Goal: Task Accomplishment & Management: Manage account settings

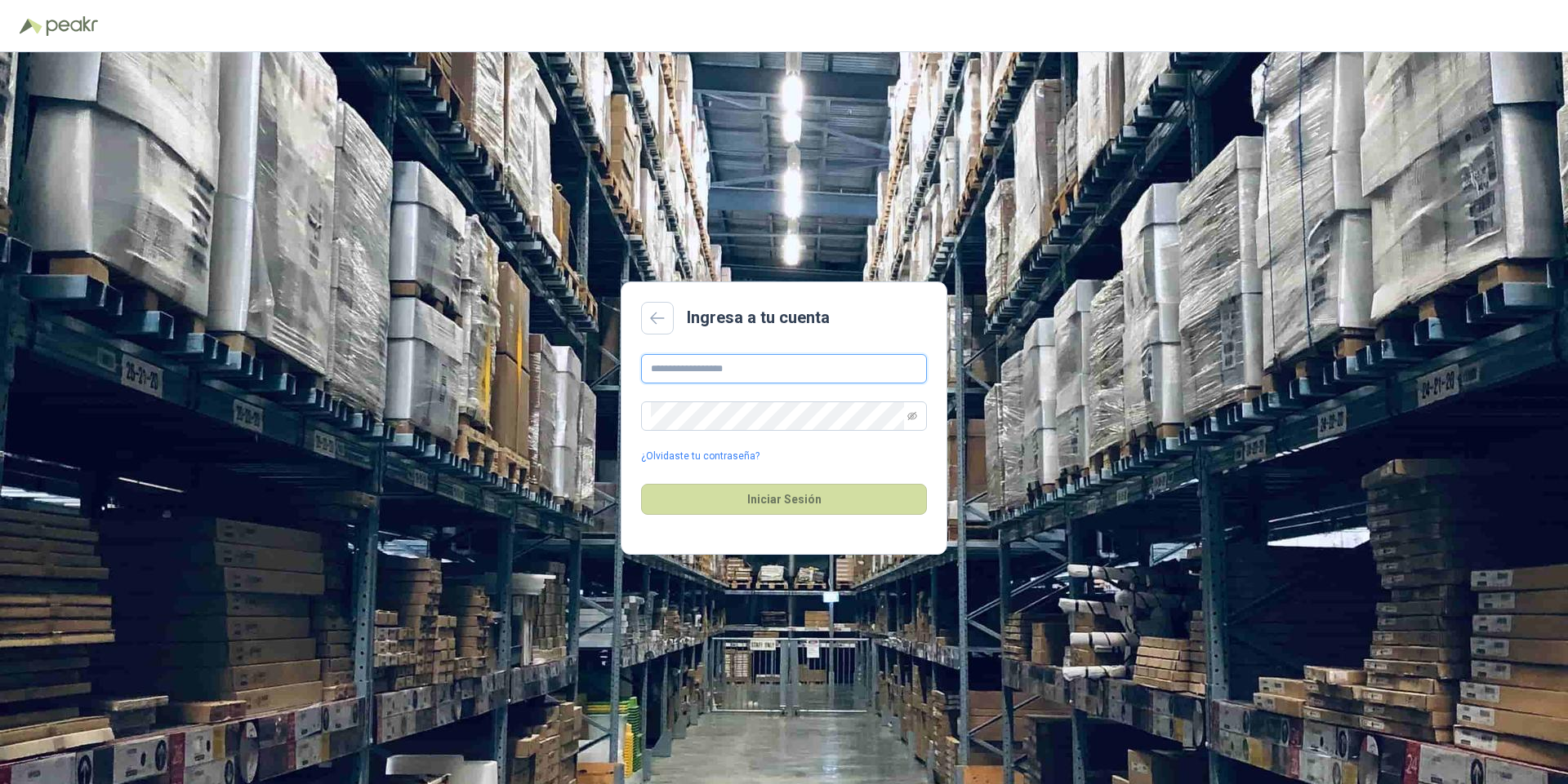
click at [712, 372] on input "text" at bounding box center [784, 369] width 286 height 29
type input "**********"
click at [773, 498] on button "Iniciar Sesión" at bounding box center [784, 499] width 286 height 31
click at [916, 417] on icon "eye-invisible" at bounding box center [912, 415] width 10 height 8
click at [788, 504] on button "Iniciar Sesión" at bounding box center [784, 499] width 286 height 31
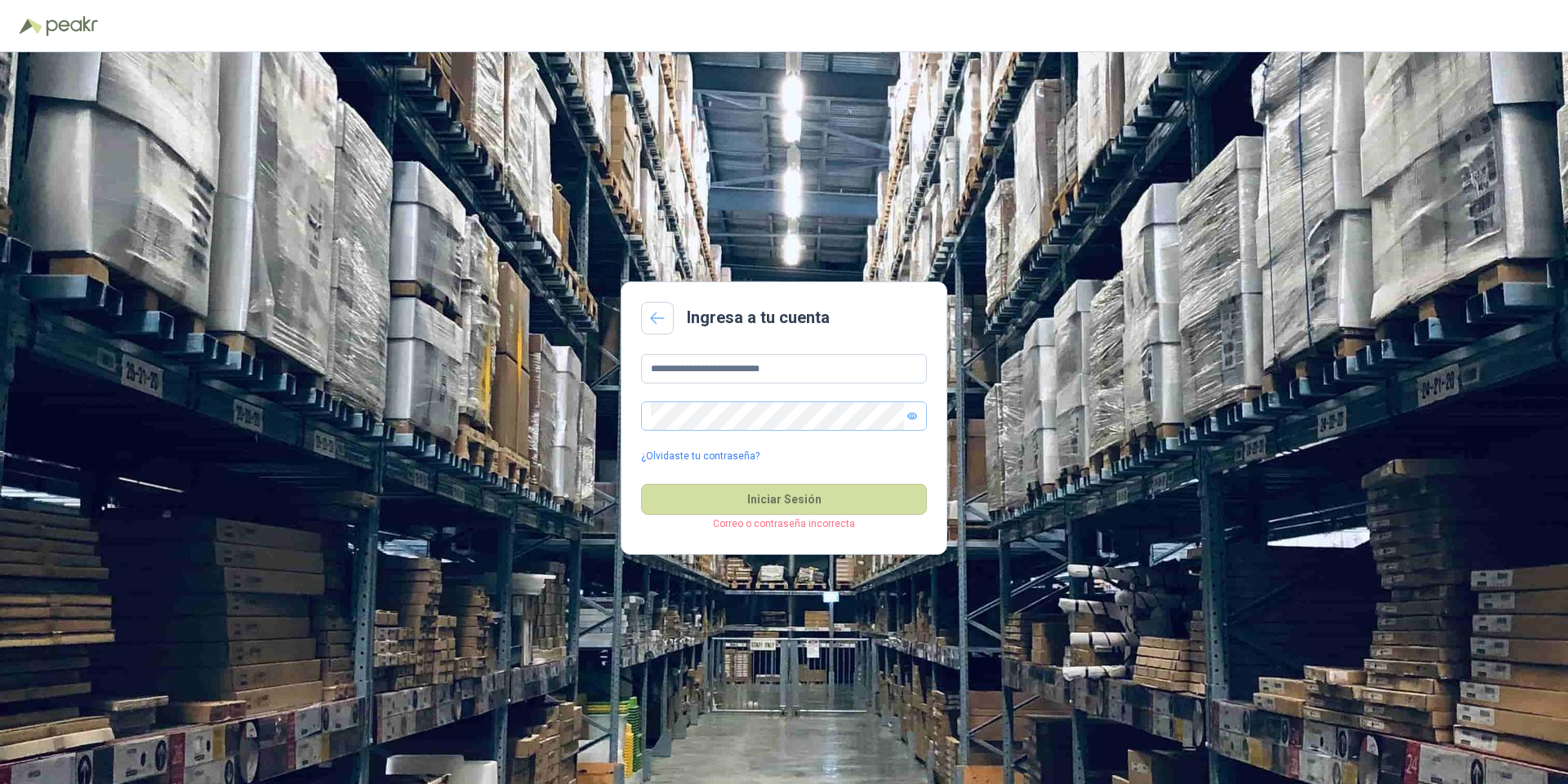
click at [660, 320] on icon at bounding box center [657, 318] width 15 height 13
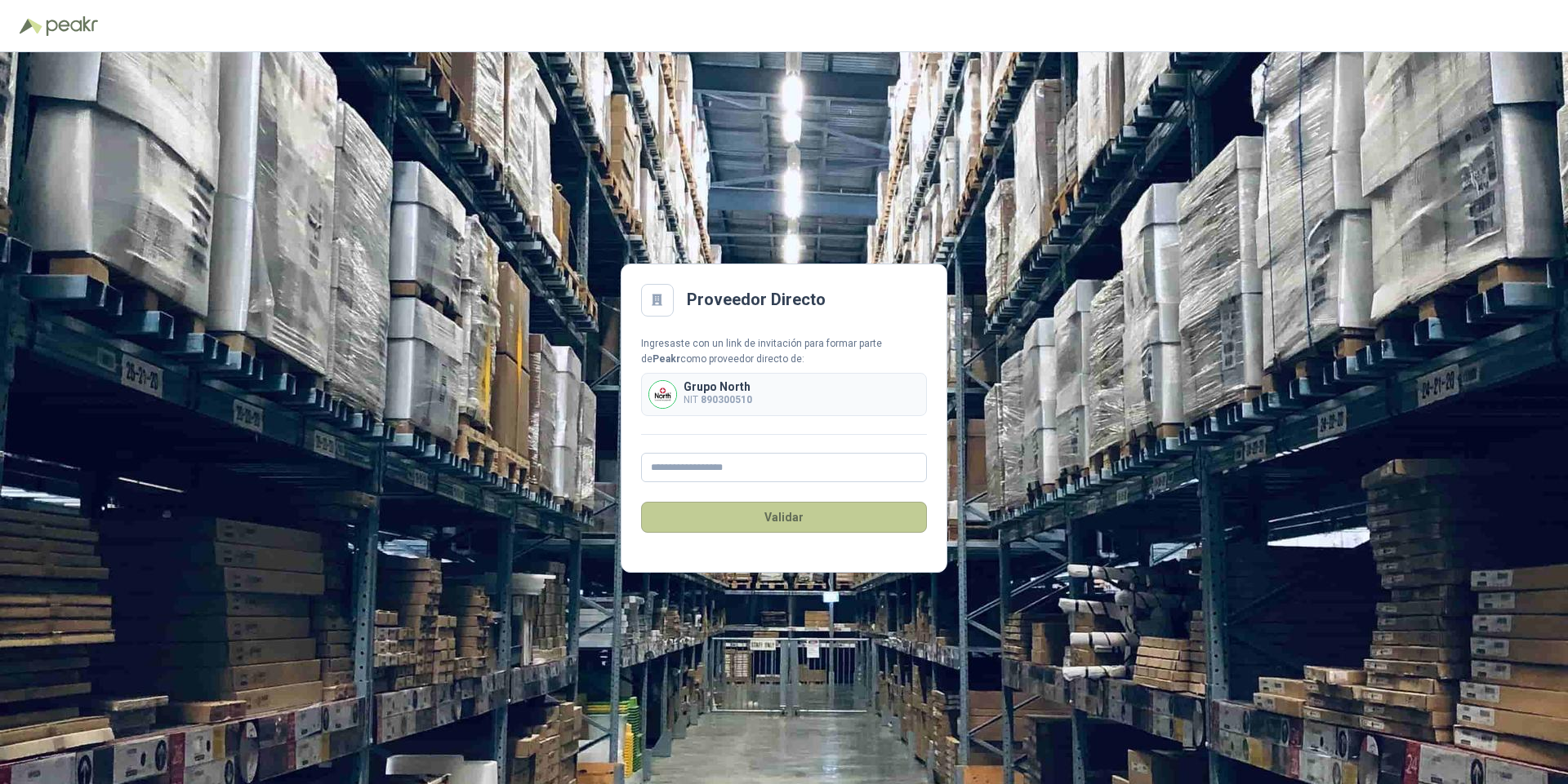
click at [772, 518] on button "Validar" at bounding box center [784, 517] width 286 height 31
click at [701, 473] on input "text" at bounding box center [784, 467] width 286 height 29
type input "**********"
click at [776, 512] on button "Validar" at bounding box center [784, 517] width 286 height 31
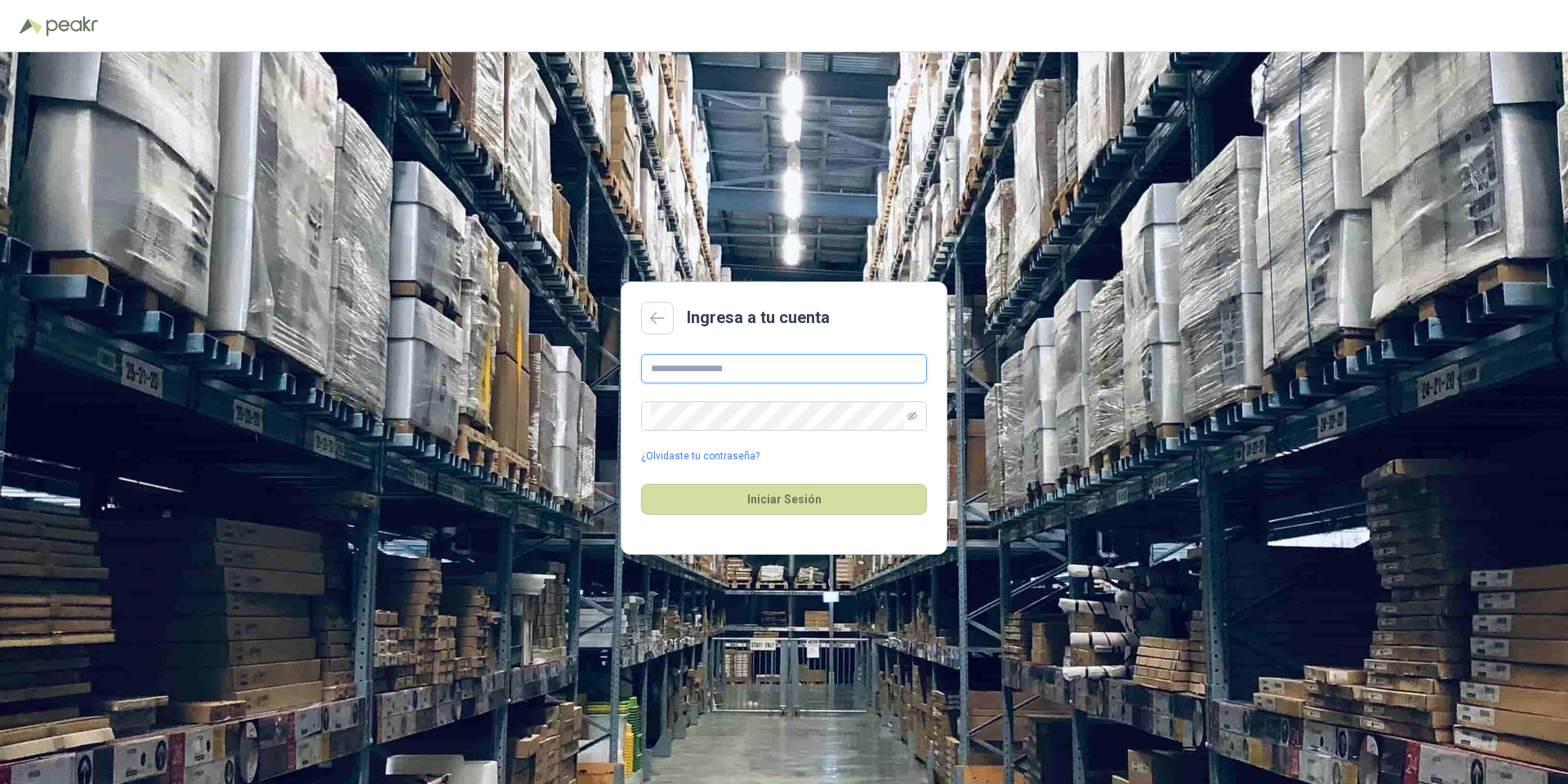
click at [684, 371] on input "text" at bounding box center [784, 369] width 286 height 29
type input "**********"
click at [716, 459] on link "¿Olvidaste tu contraseña?" at bounding box center [701, 457] width 118 height 16
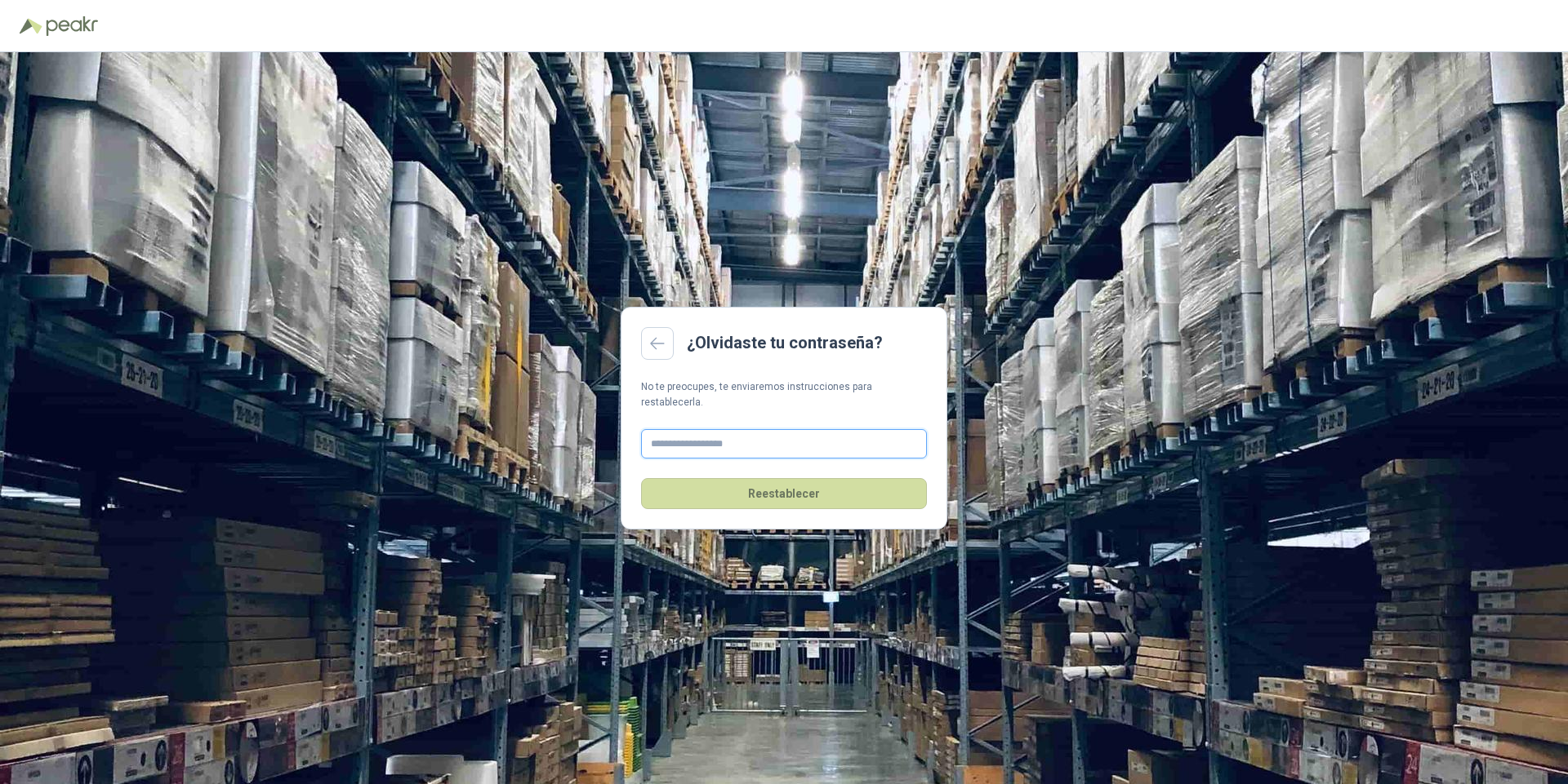
click at [694, 440] on input "text" at bounding box center [784, 444] width 286 height 29
type input "**********"
click at [788, 484] on button "Reestablecer" at bounding box center [784, 493] width 286 height 31
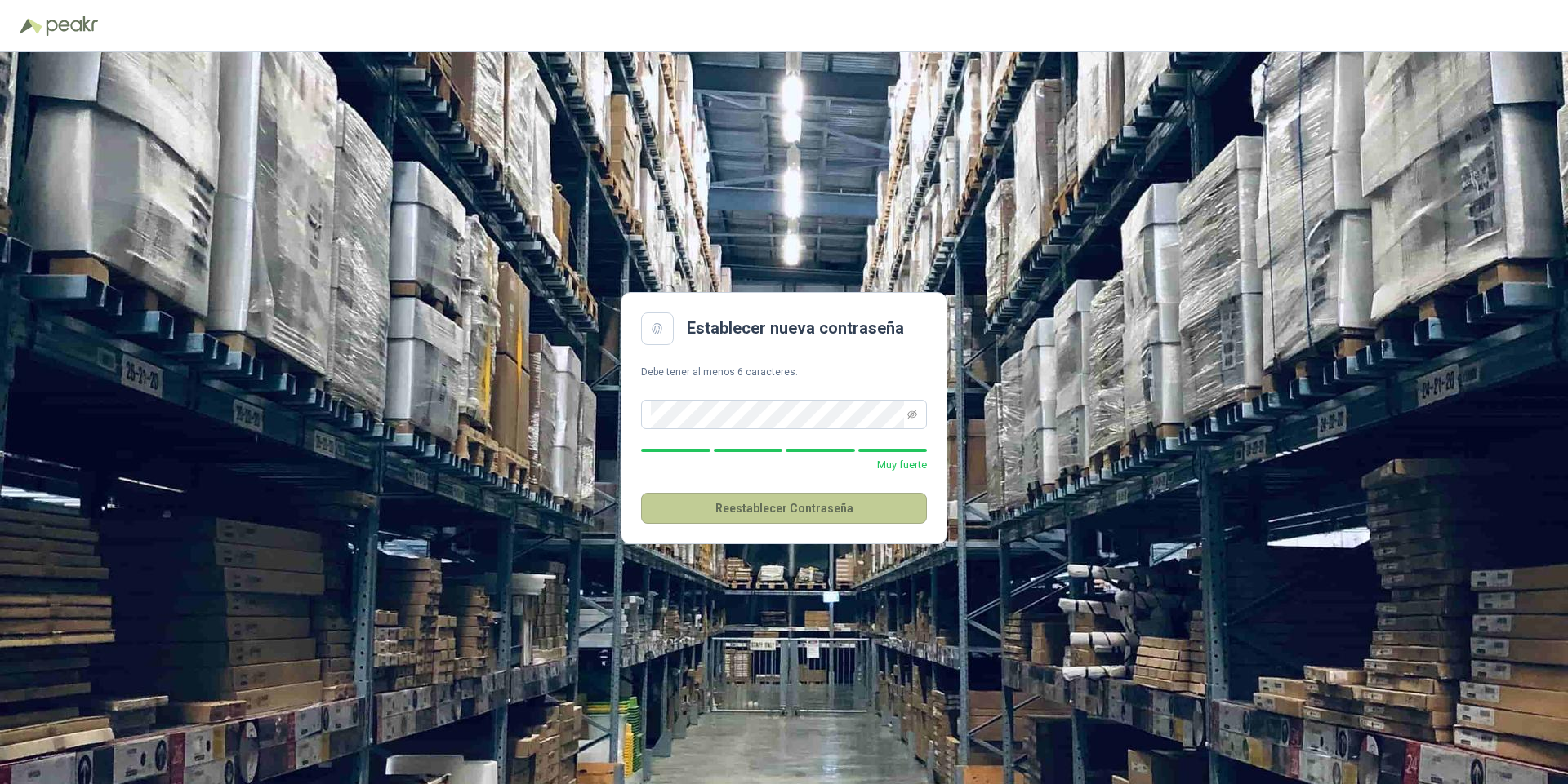
click at [761, 505] on button "Reestablecer Contraseña" at bounding box center [784, 508] width 286 height 31
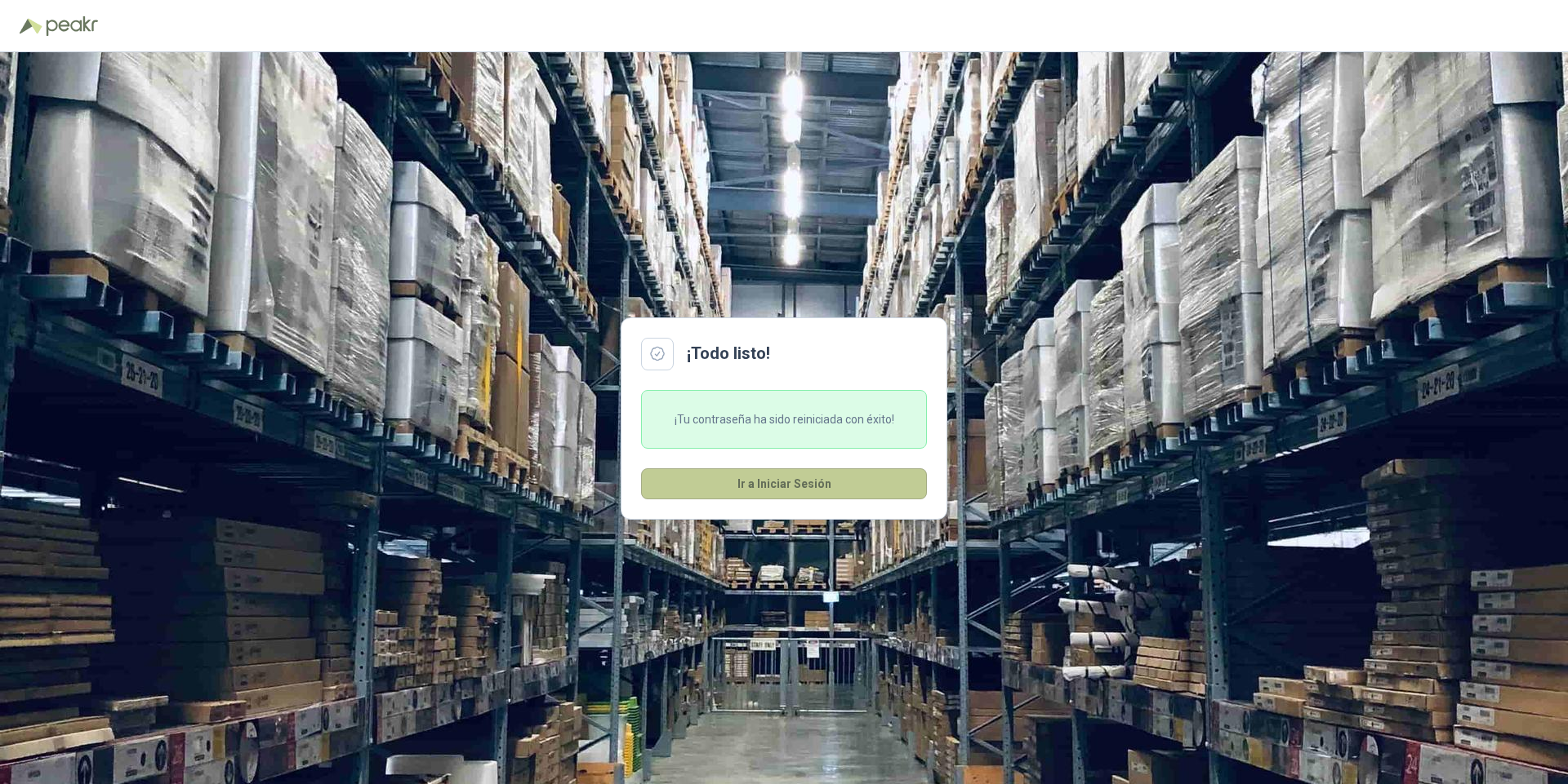
click at [796, 484] on button "Ir a Iniciar Sesión" at bounding box center [784, 483] width 286 height 31
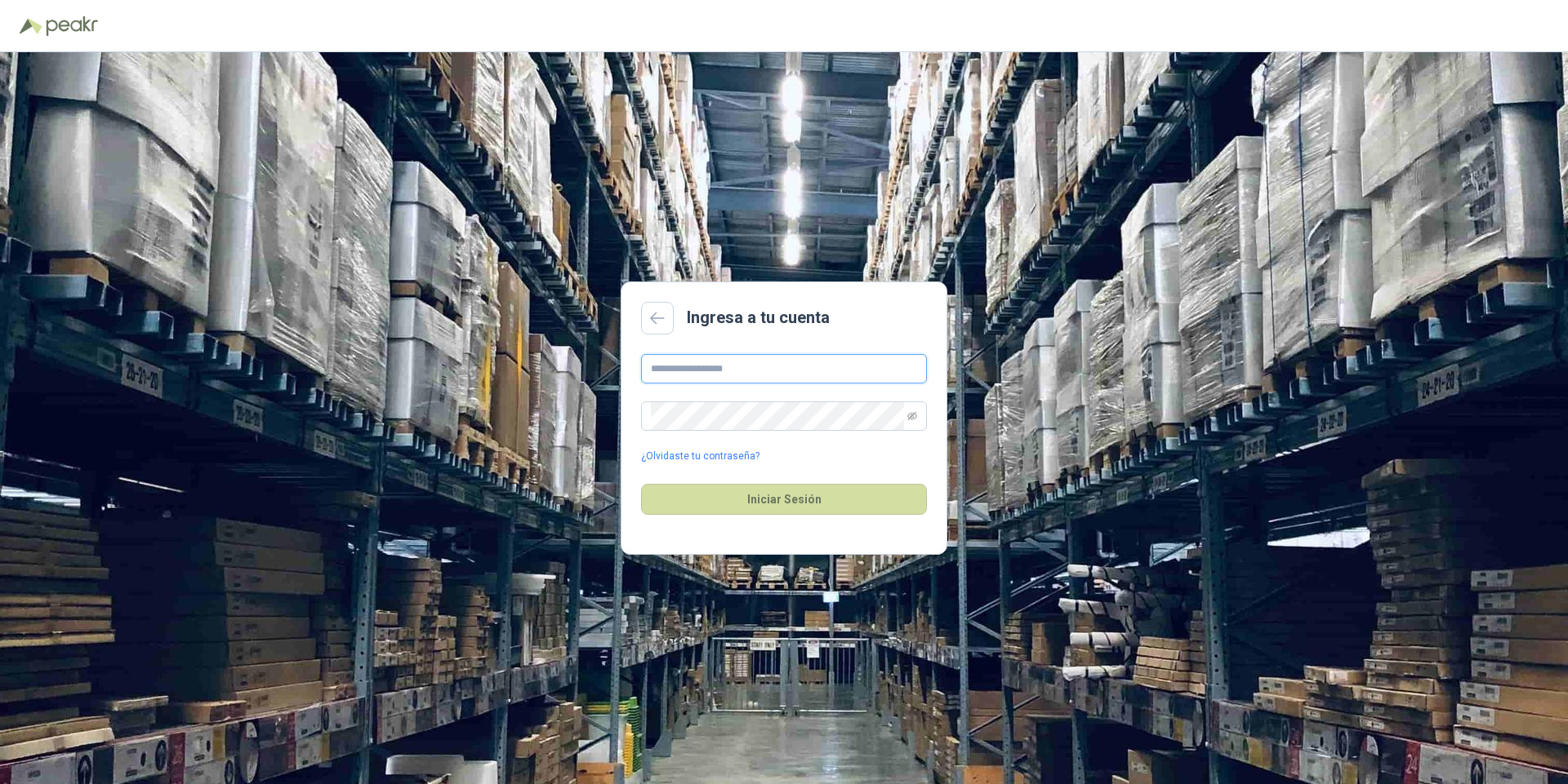
type input "**********"
click at [712, 377] on input "**********" at bounding box center [784, 369] width 286 height 29
click at [790, 499] on button "Iniciar Sesión" at bounding box center [784, 499] width 286 height 31
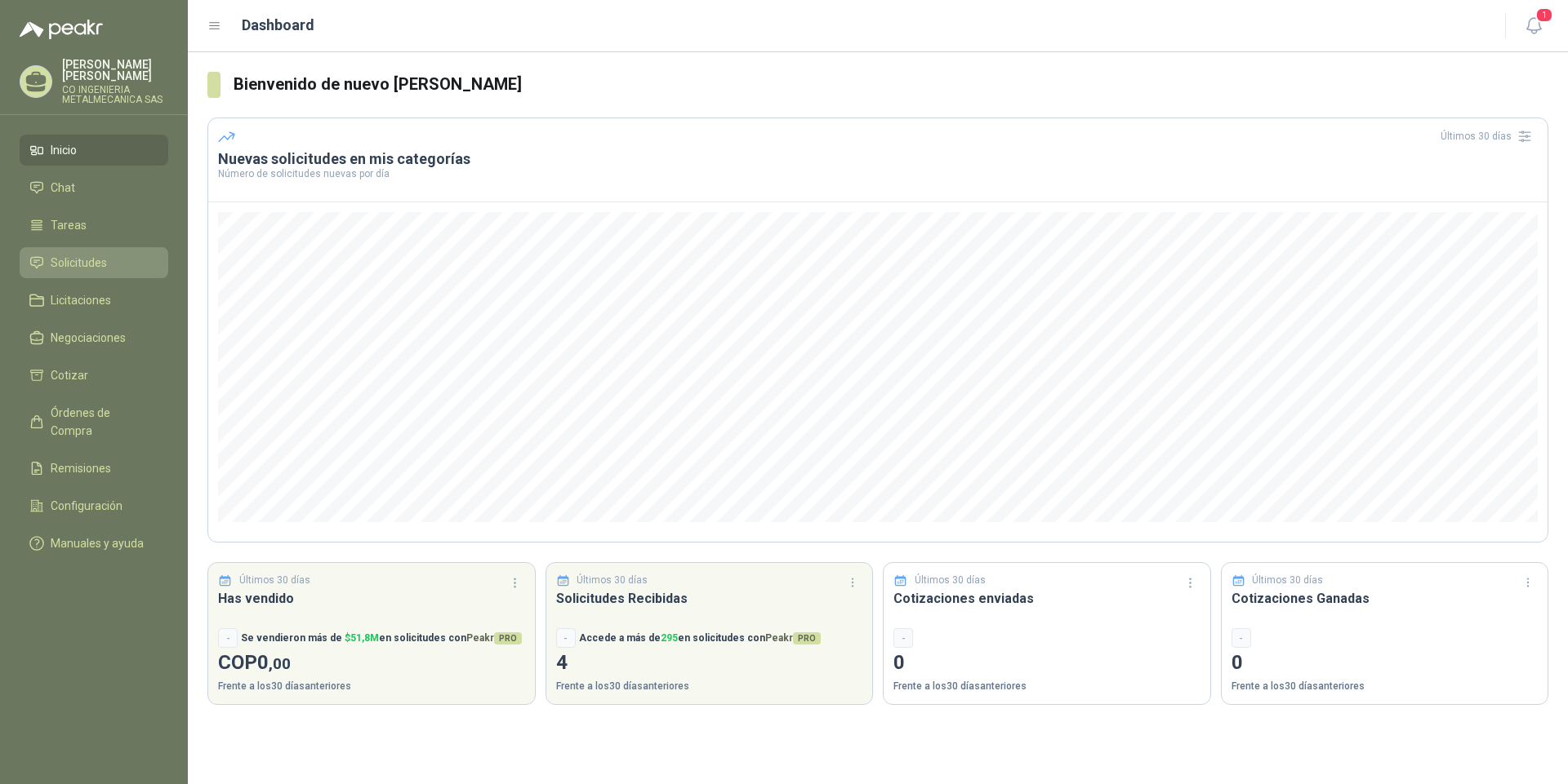
click at [81, 272] on span "Solicitudes" at bounding box center [79, 263] width 56 height 18
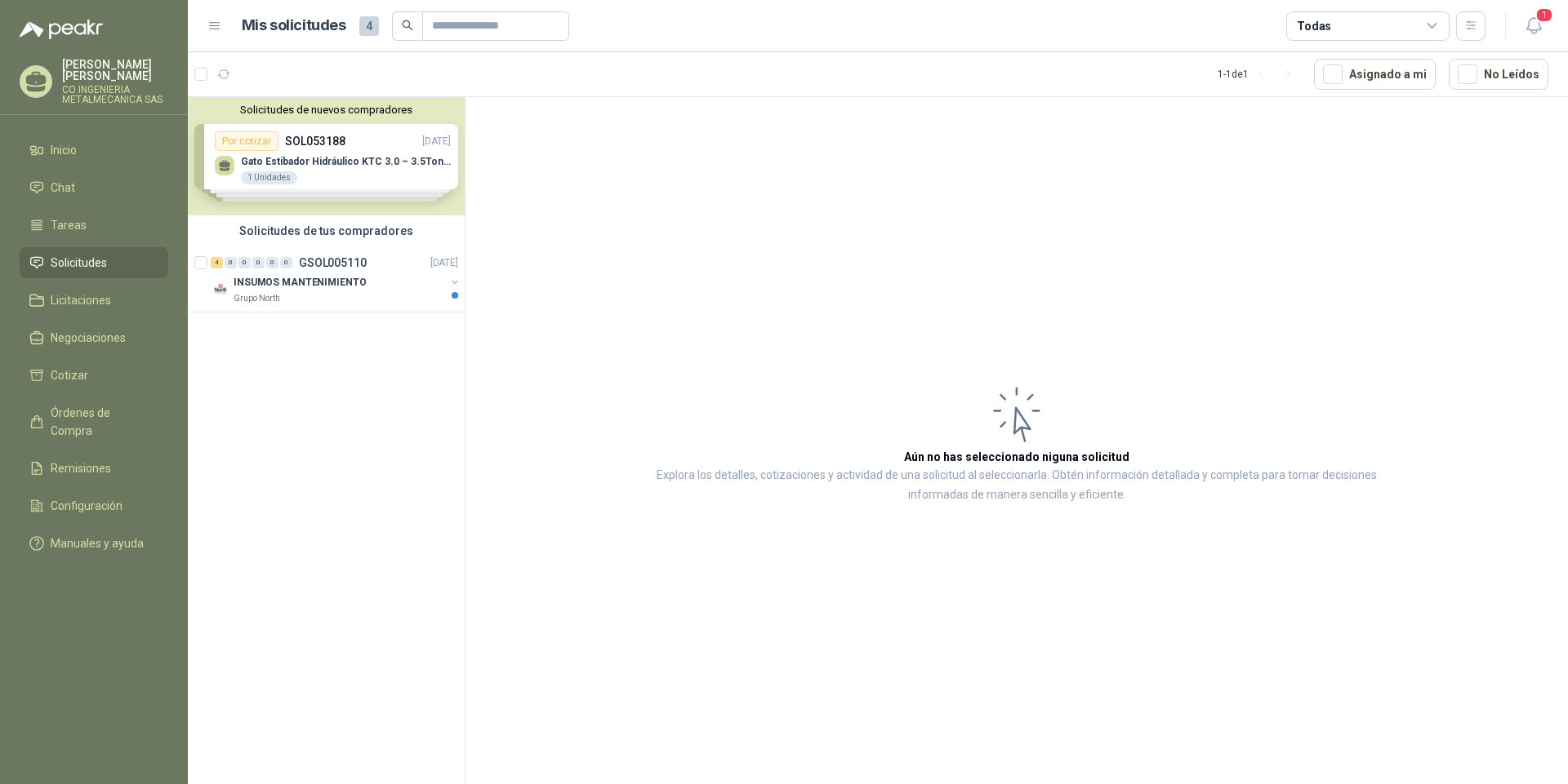
click at [258, 141] on div "Solicitudes de nuevos compradores Por cotizar SOL053188 [DATE] Gato Estibador H…" at bounding box center [326, 156] width 277 height 118
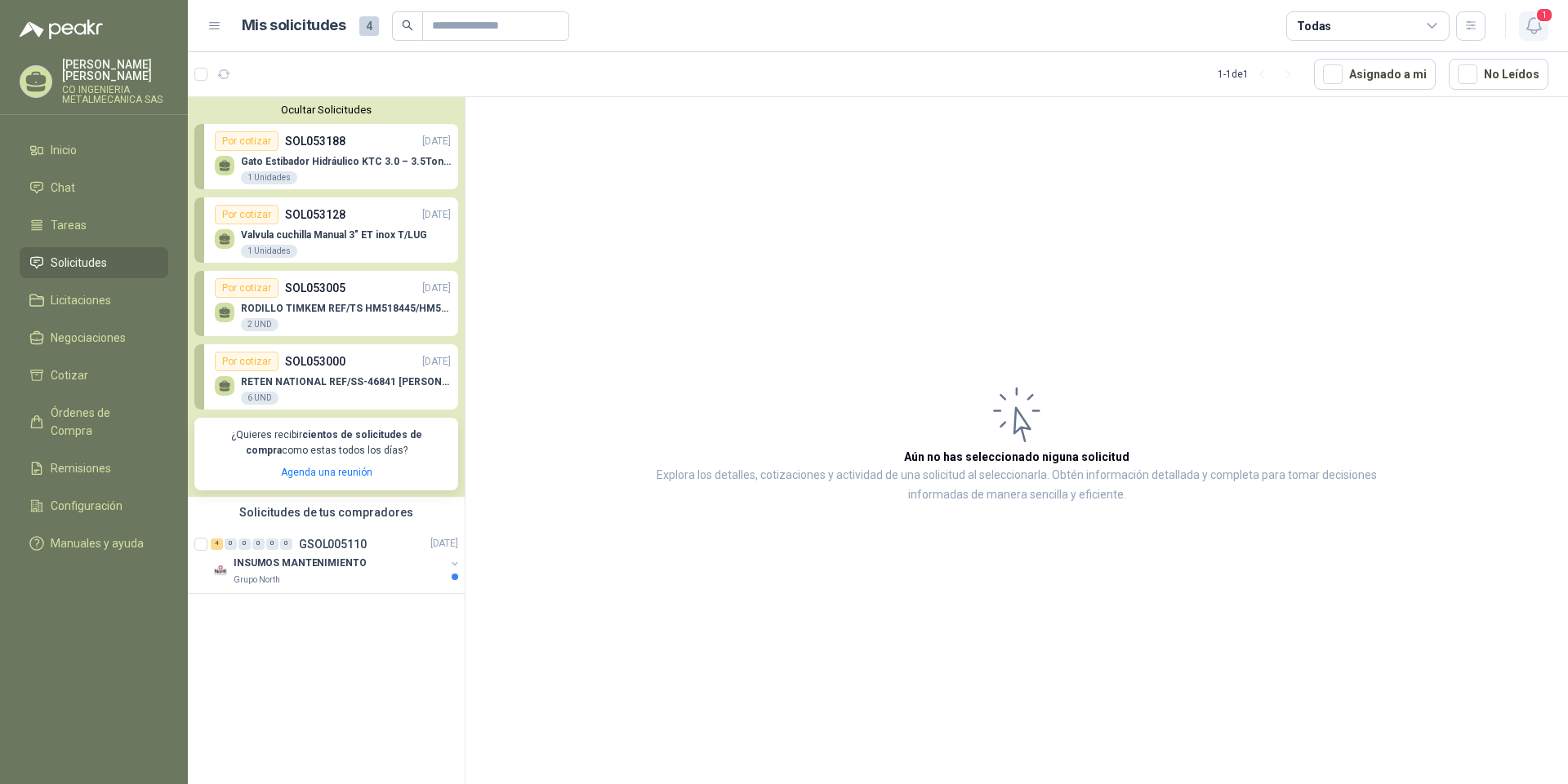
click at [1543, 13] on span "1" at bounding box center [1544, 15] width 18 height 16
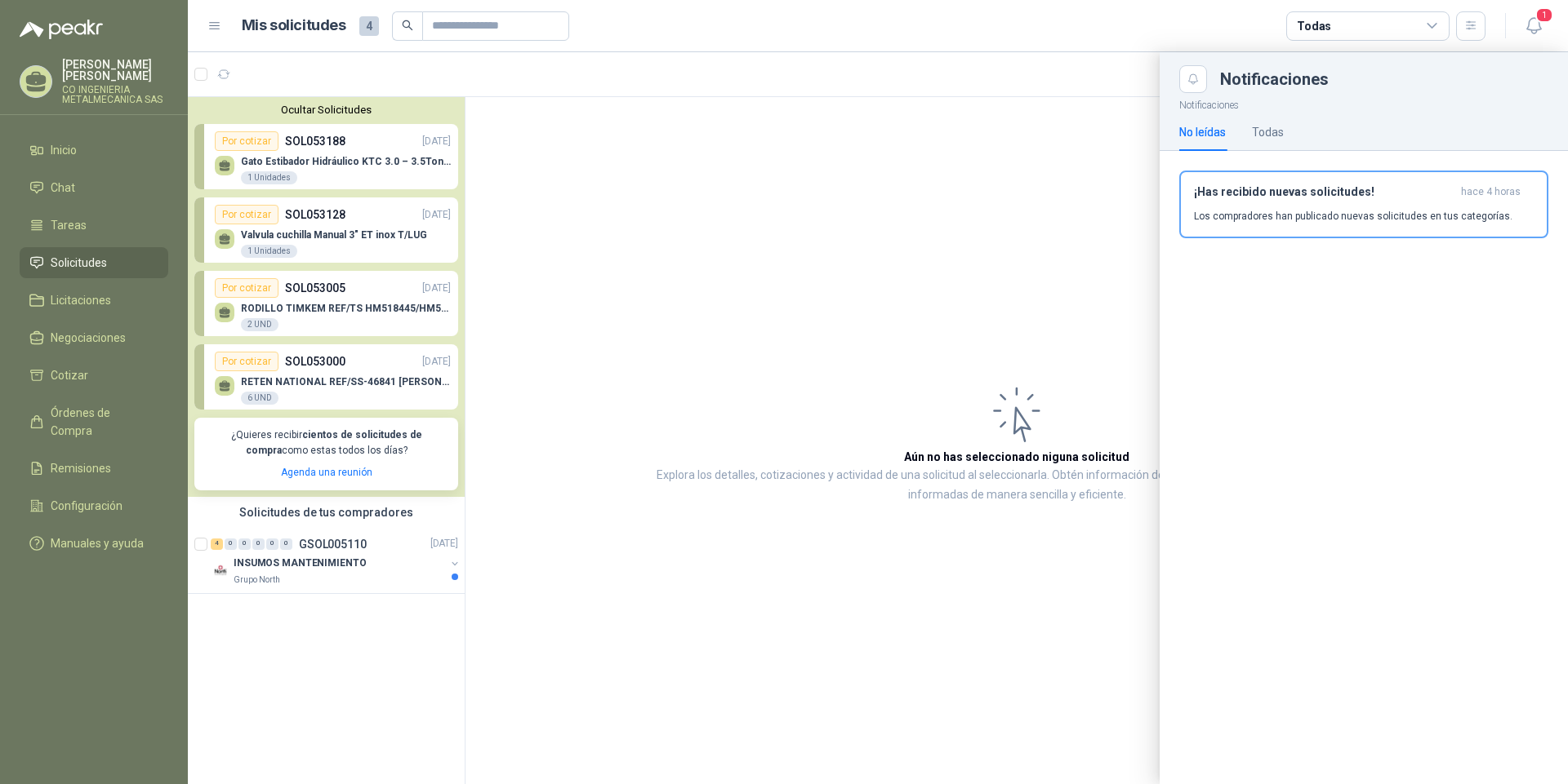
click at [953, 293] on div at bounding box center [878, 418] width 1380 height 732
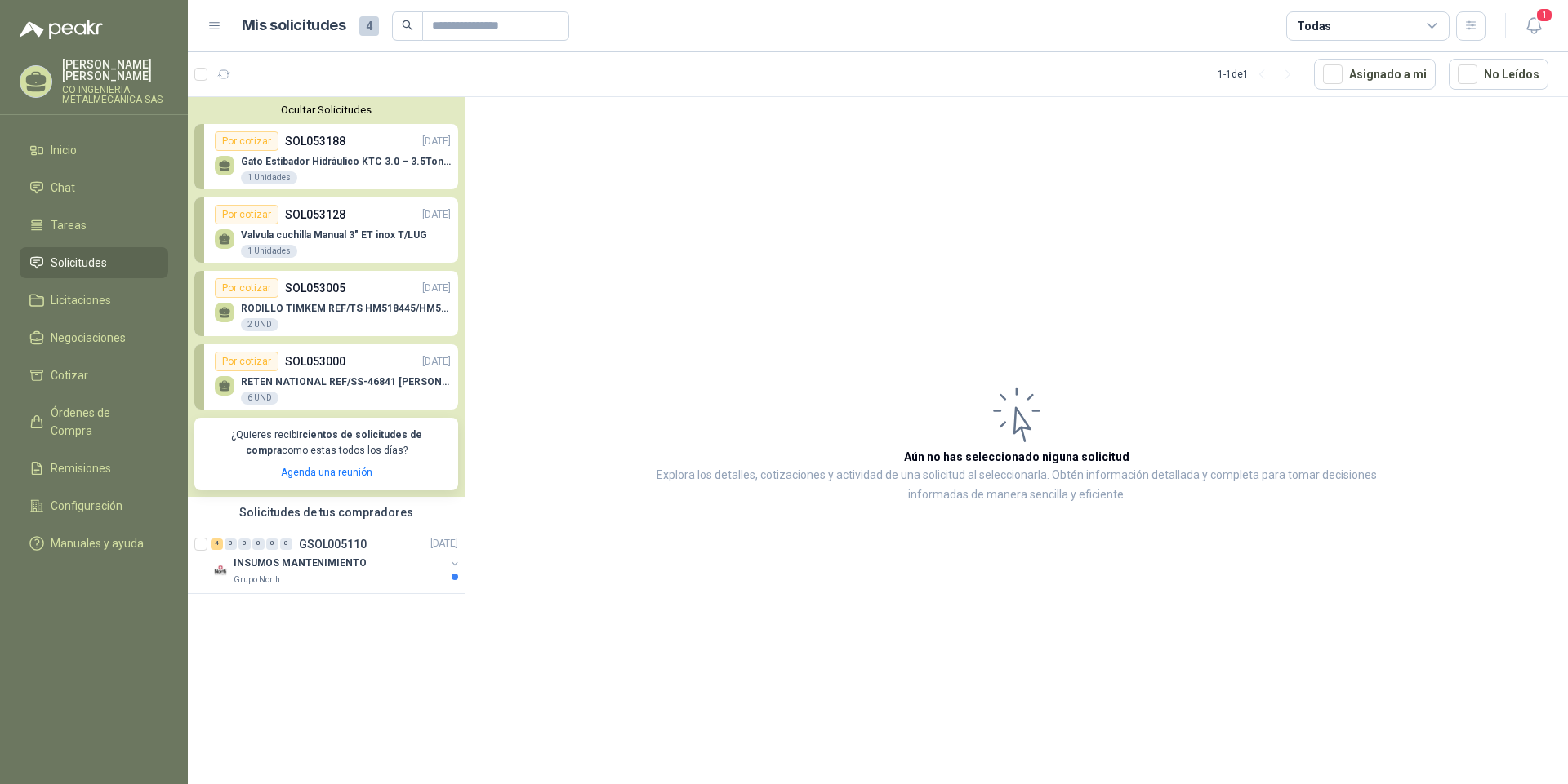
click at [1435, 26] on icon at bounding box center [1432, 26] width 9 height 4
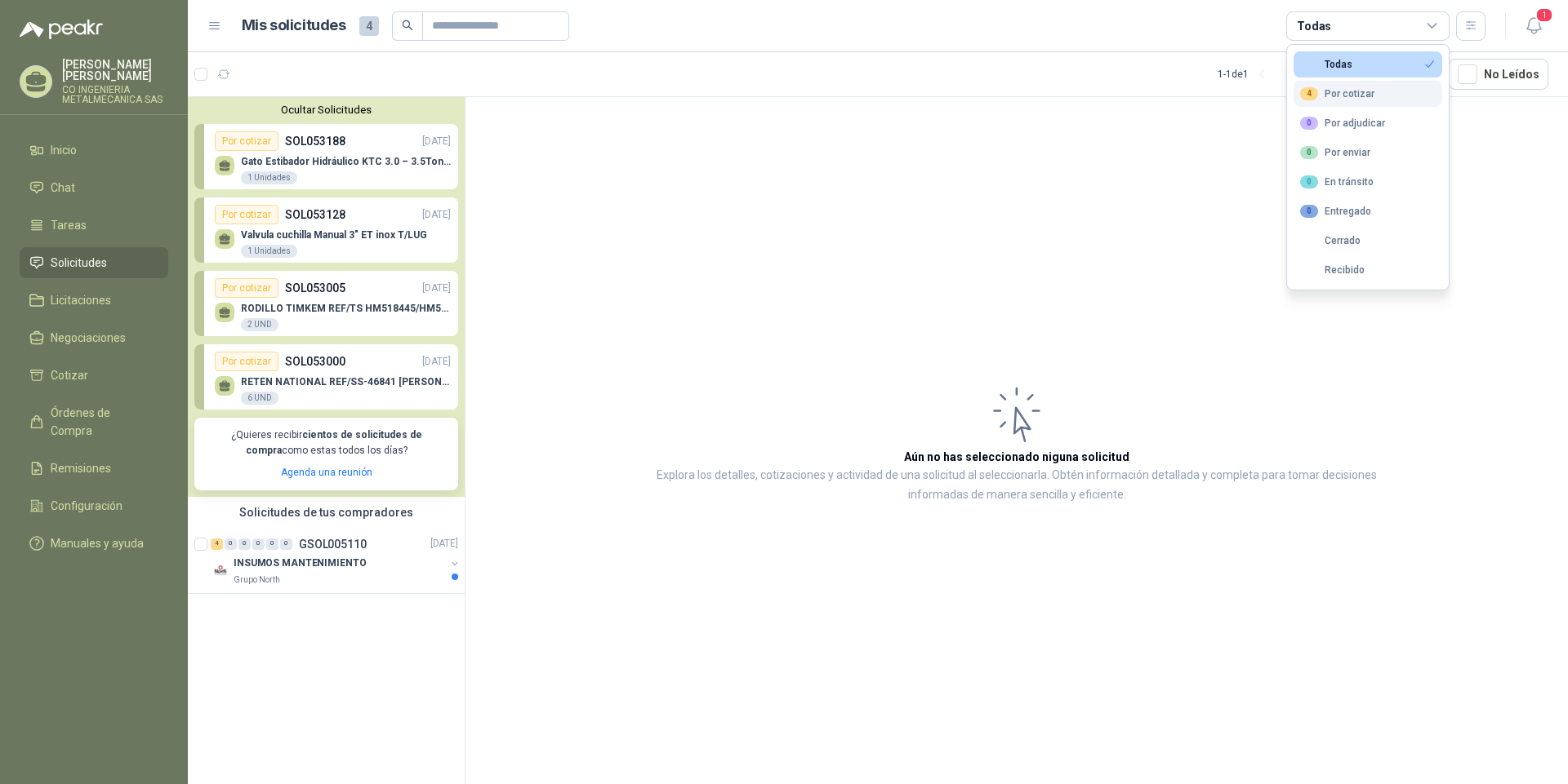
click at [1362, 95] on div "4 Por cotizar" at bounding box center [1337, 93] width 74 height 13
click at [1007, 175] on article "Aún no has seleccionado niguna solicitud Explora los detalles, cotizaciones y a…" at bounding box center [1017, 444] width 1102 height 693
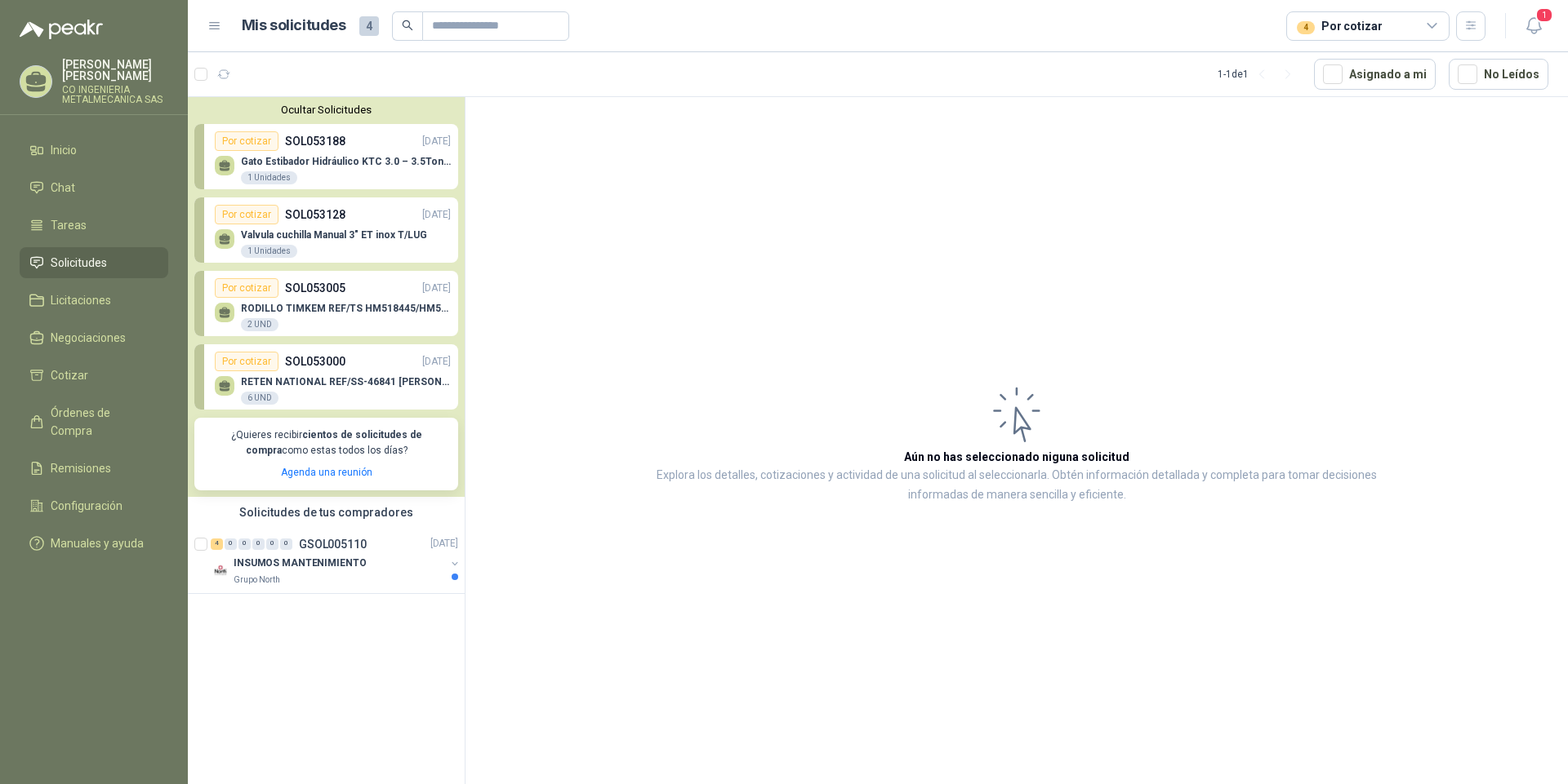
click at [1433, 26] on icon at bounding box center [1432, 26] width 15 height 15
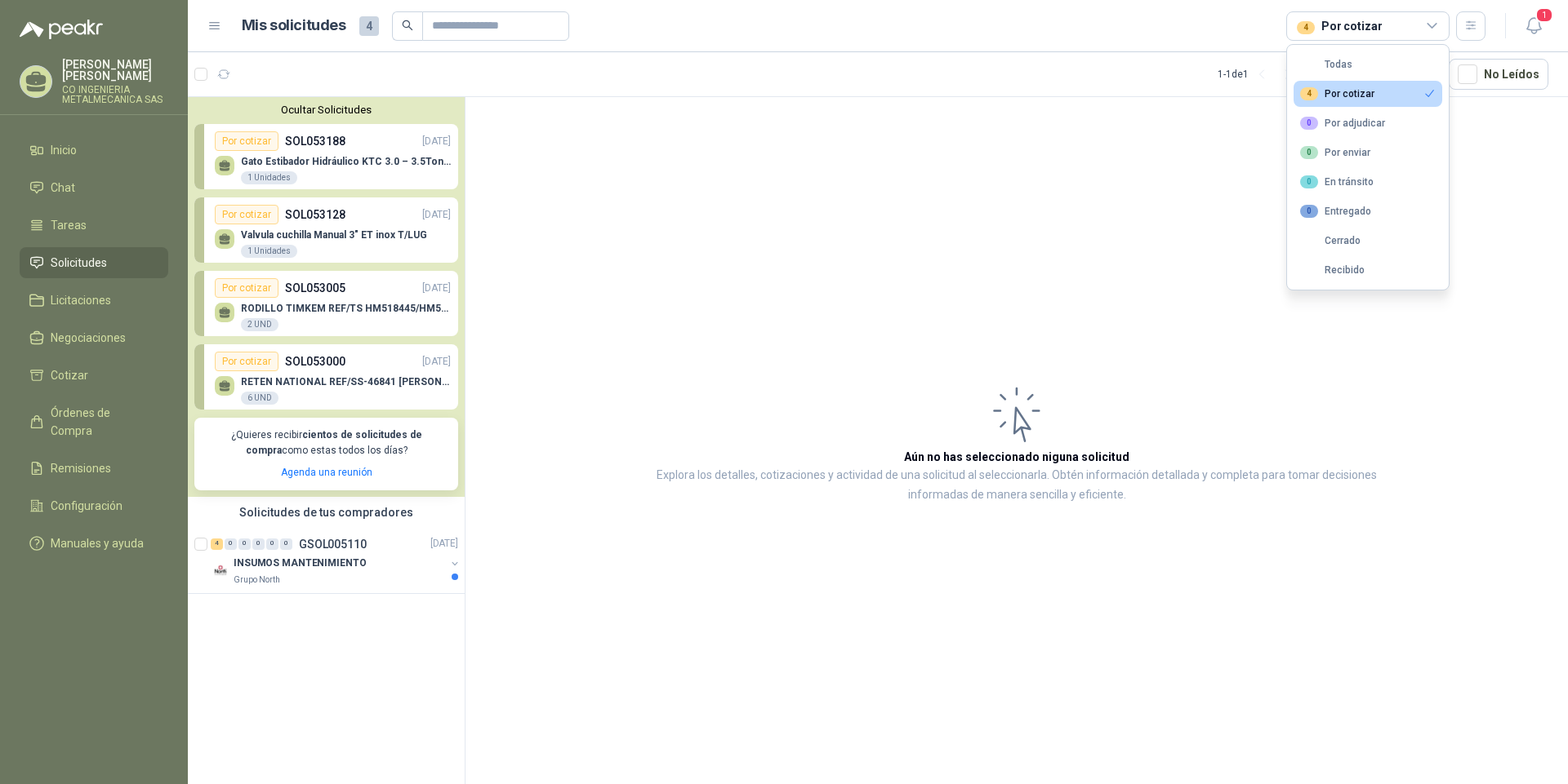
click at [1330, 370] on article "Aún no has seleccionado niguna solicitud Explora los detalles, cotizaciones y a…" at bounding box center [1017, 444] width 1102 height 693
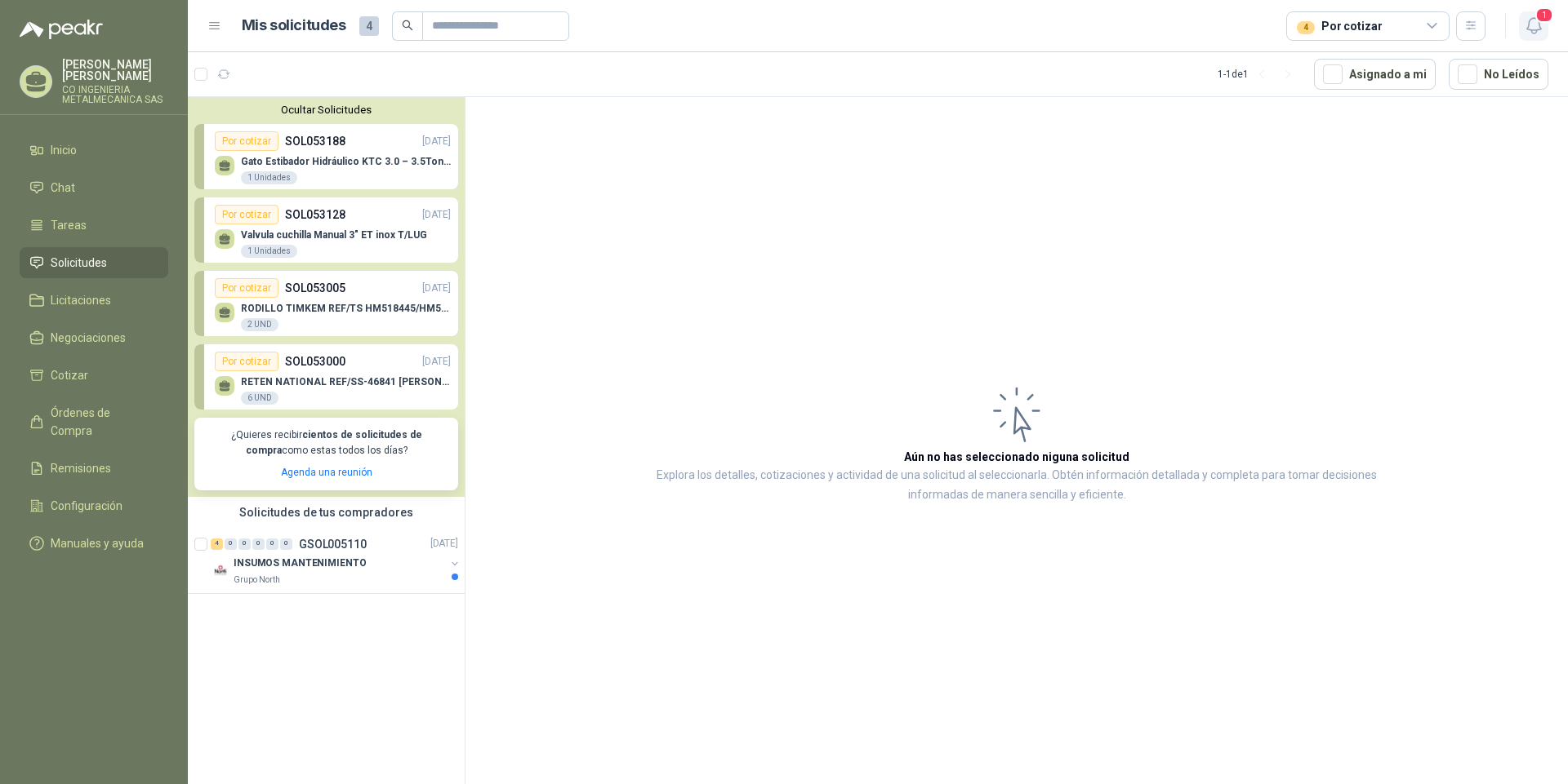
click at [1549, 16] on span "1" at bounding box center [1544, 15] width 18 height 16
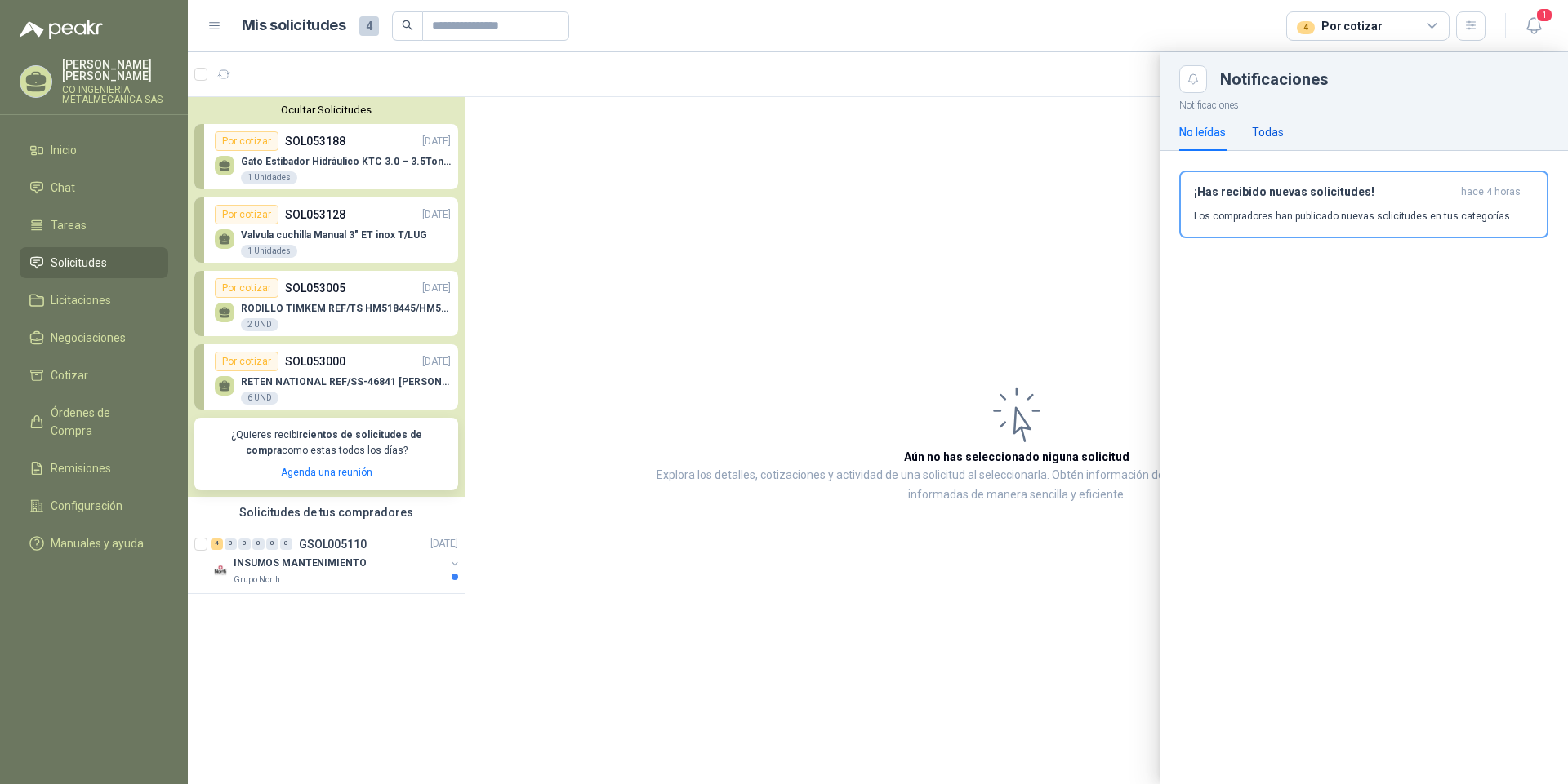
click at [1269, 128] on div "Todas" at bounding box center [1268, 132] width 32 height 18
click at [1014, 203] on div at bounding box center [878, 418] width 1380 height 732
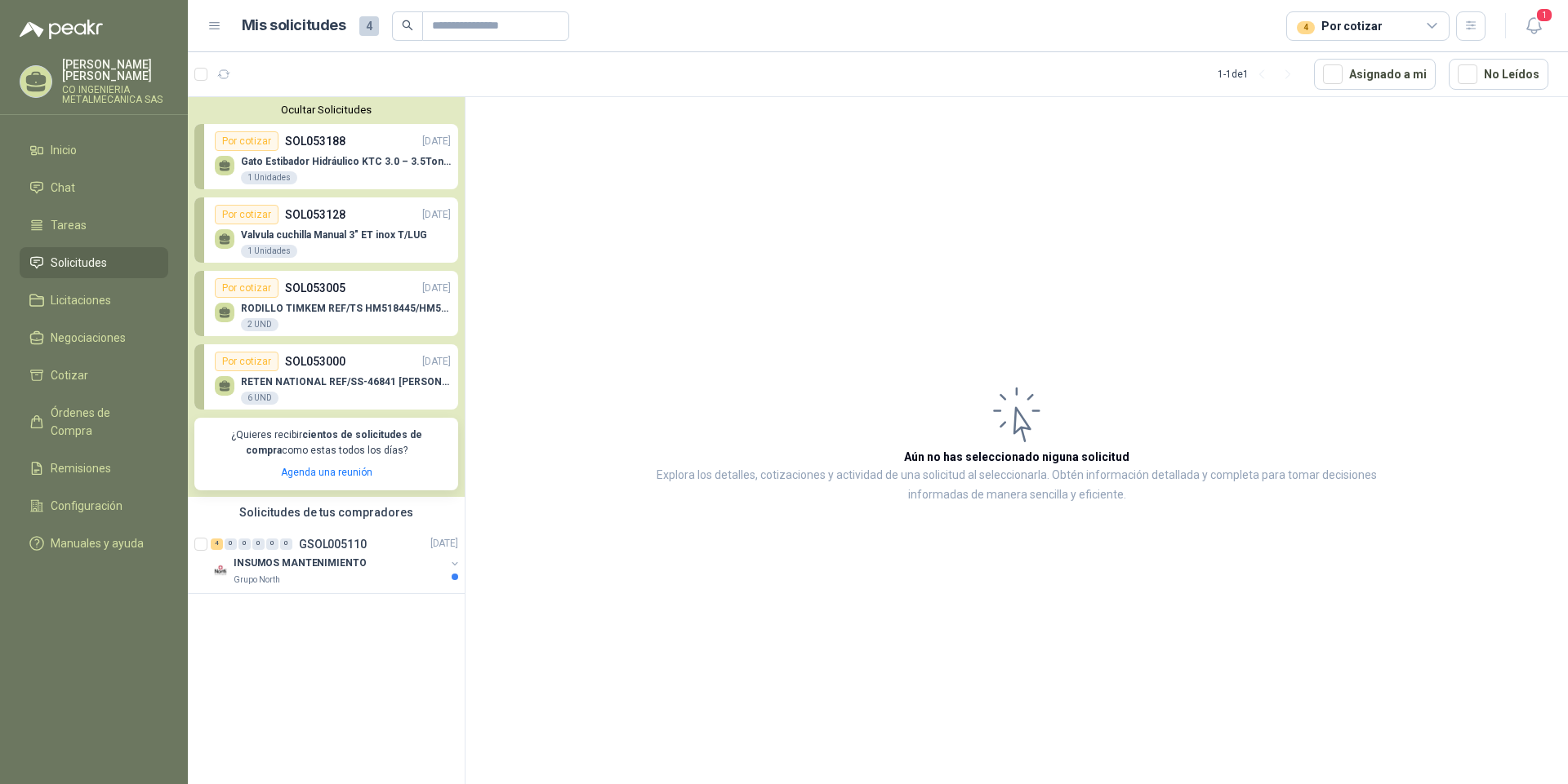
drag, startPoint x: 853, startPoint y: 1, endPoint x: 1092, endPoint y: 329, distance: 405.8
click at [1092, 329] on article "Aún no has seleccionado niguna solicitud Explora los detalles, cotizaciones y a…" at bounding box center [1017, 444] width 1102 height 693
click at [1432, 26] on icon at bounding box center [1432, 26] width 15 height 15
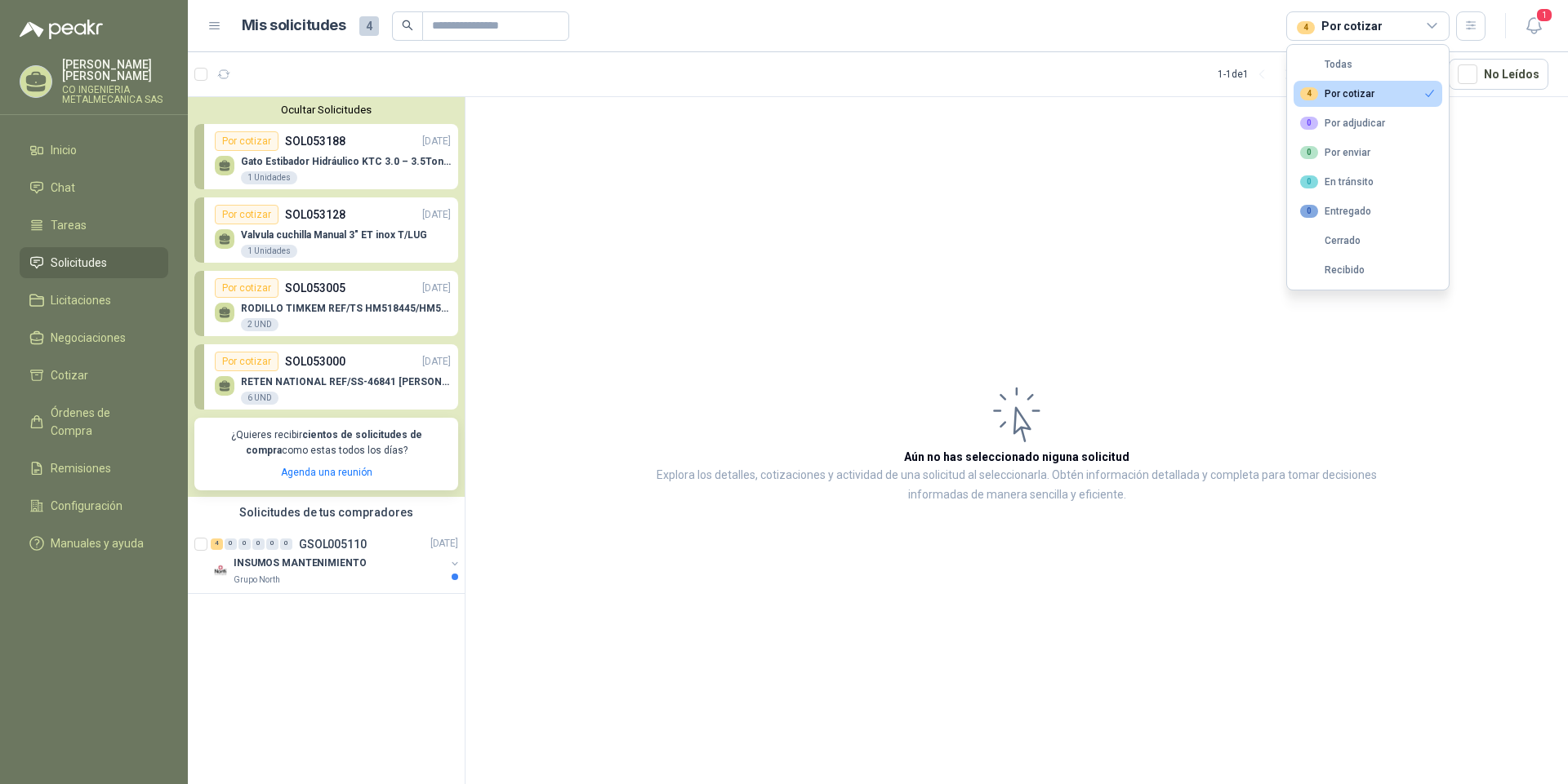
click at [1457, 220] on article "Aún no has seleccionado niguna solicitud Explora los detalles, cotizaciones y a…" at bounding box center [1017, 444] width 1102 height 693
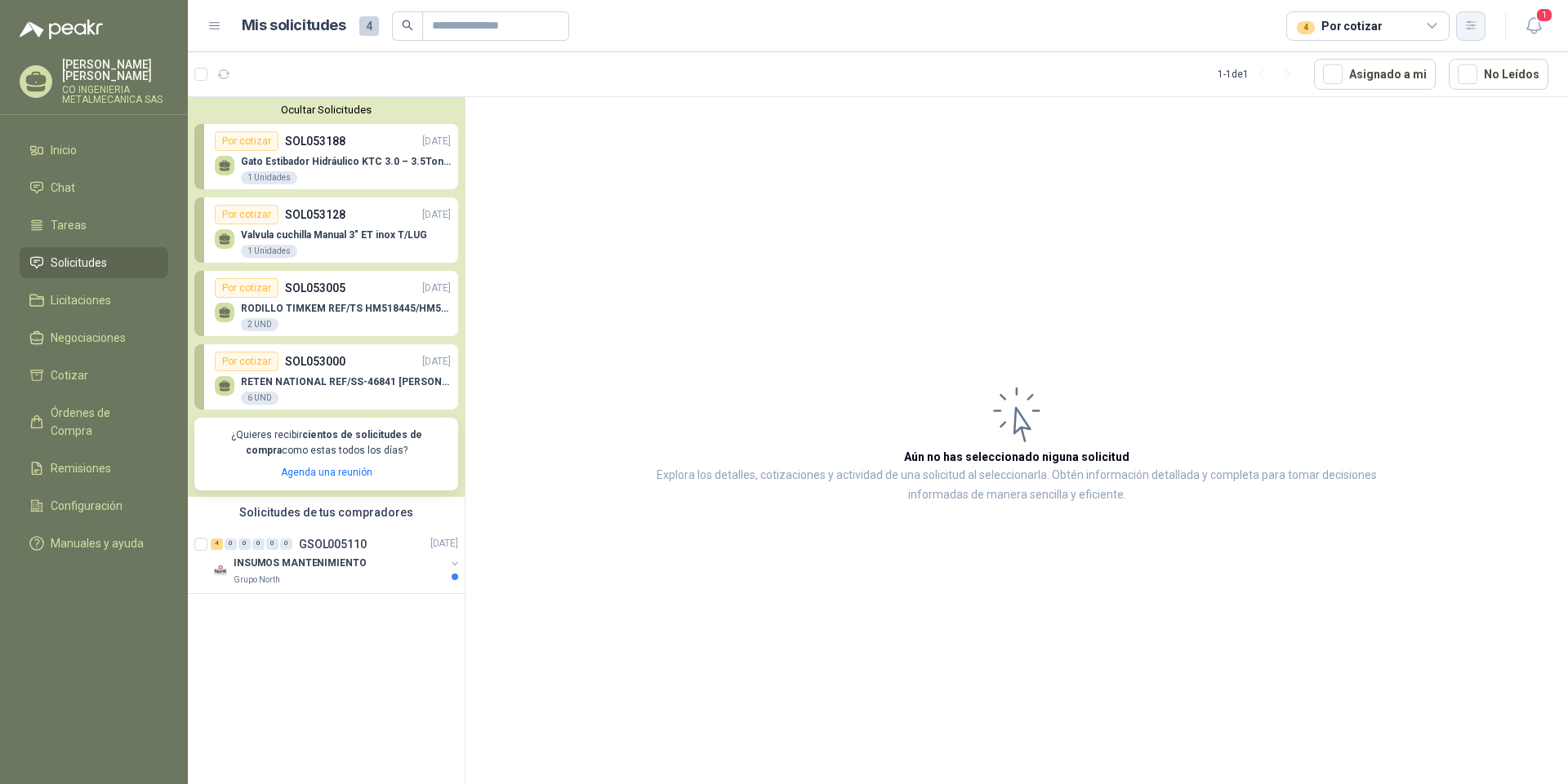
click at [1472, 27] on icon "button" at bounding box center [1471, 26] width 14 height 14
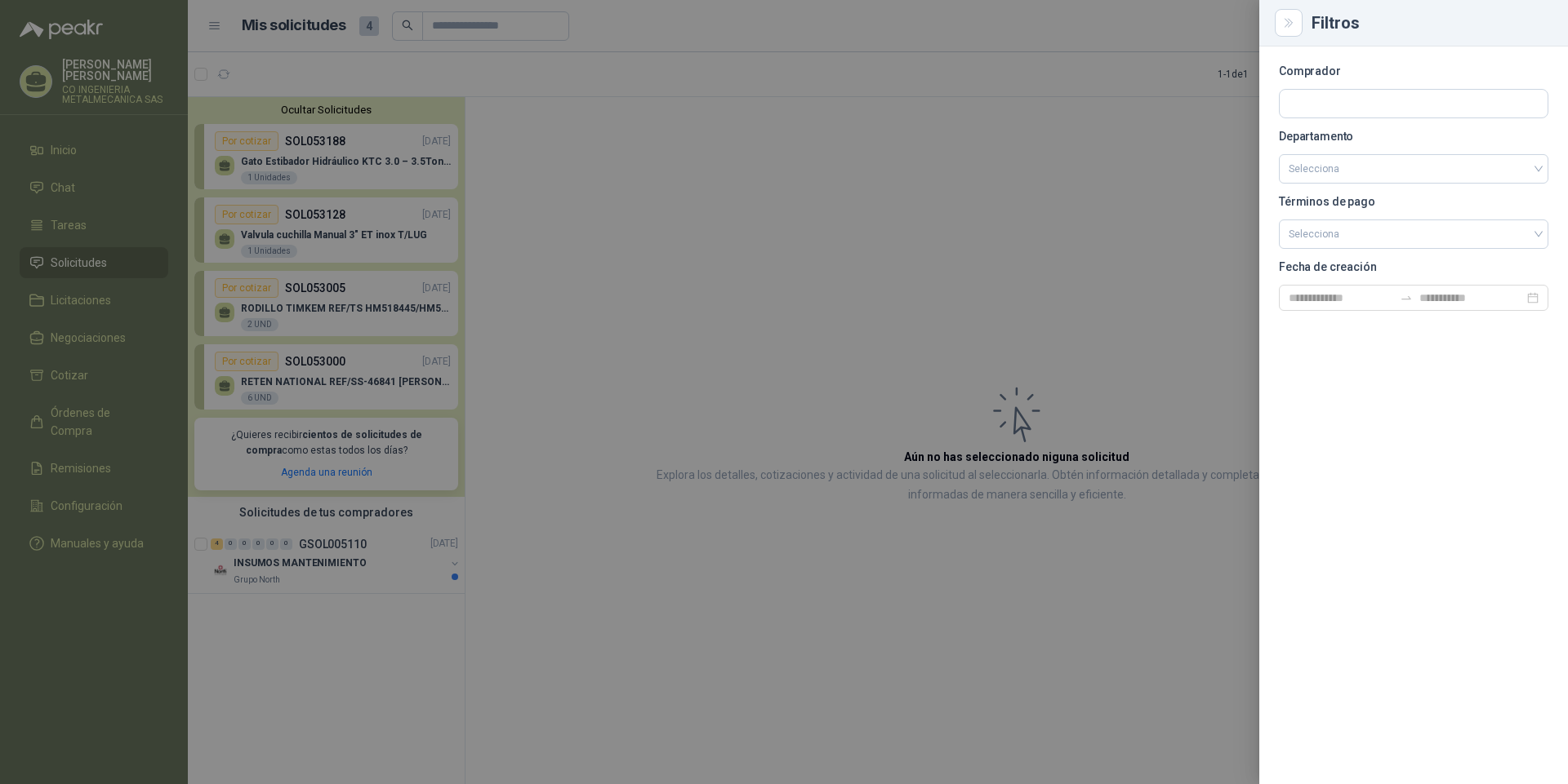
click at [1142, 244] on div at bounding box center [784, 392] width 1568 height 784
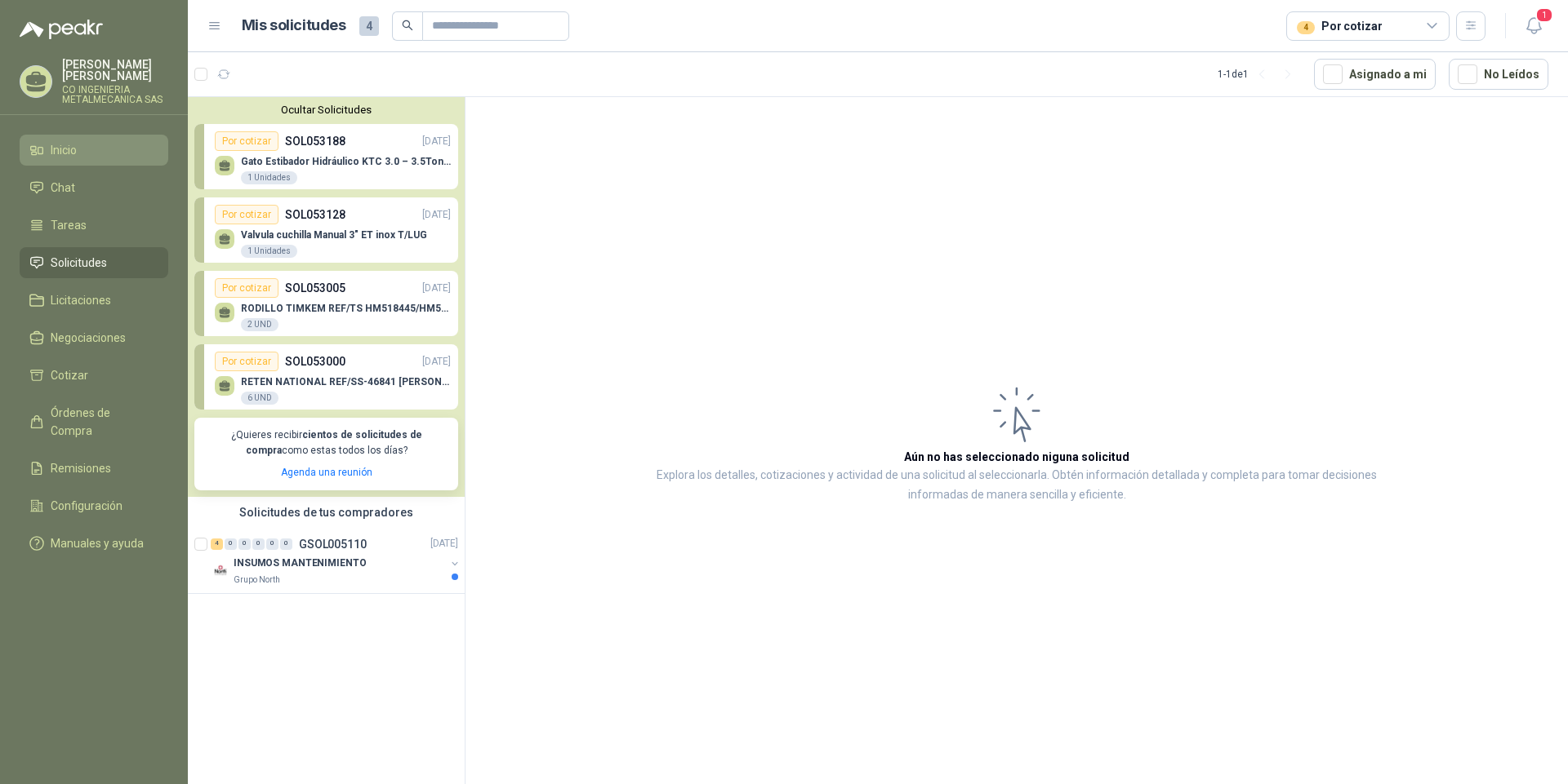
click at [74, 159] on span "Inicio" at bounding box center [64, 150] width 26 height 18
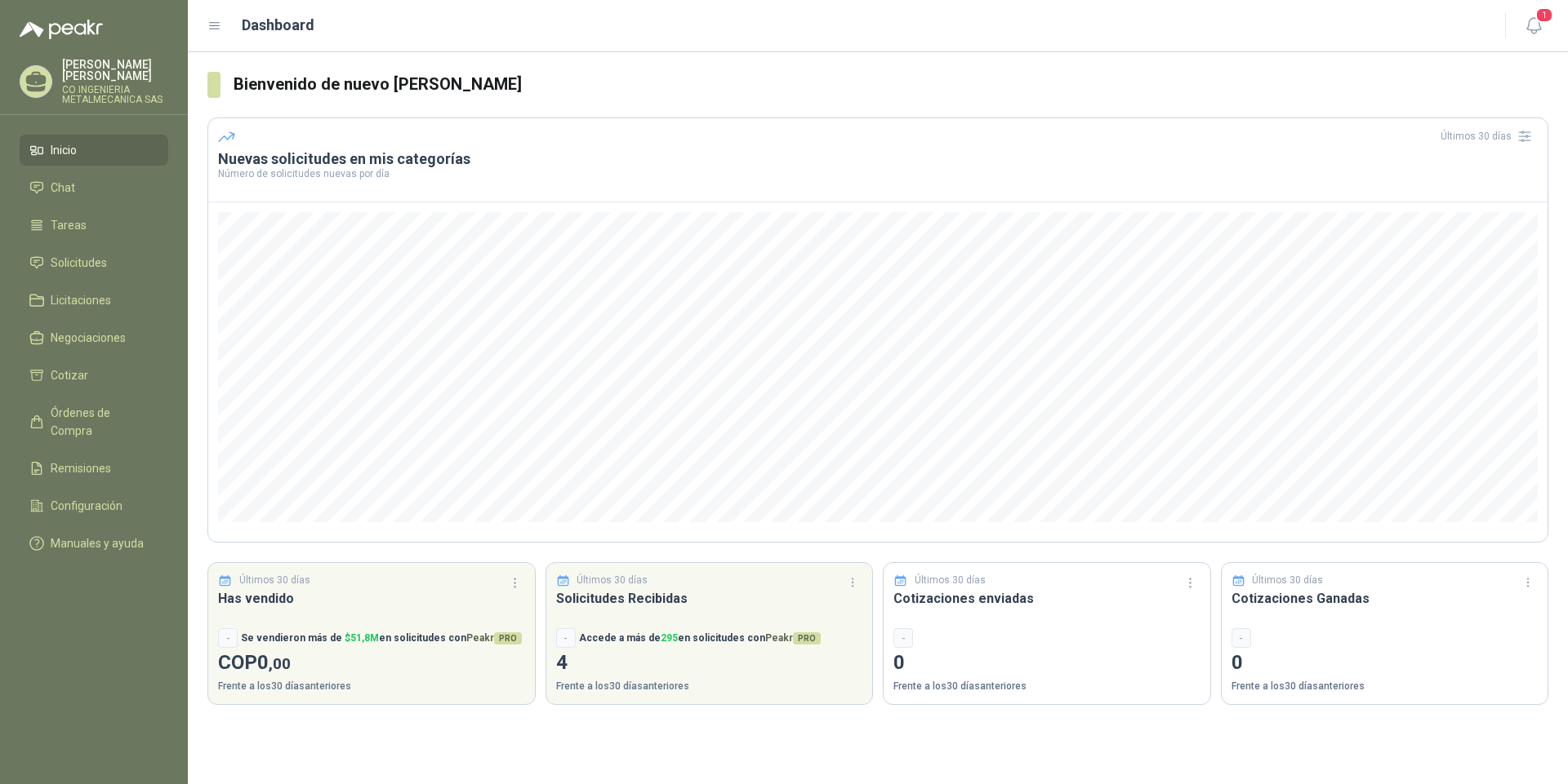
click at [214, 23] on icon at bounding box center [214, 26] width 10 height 6
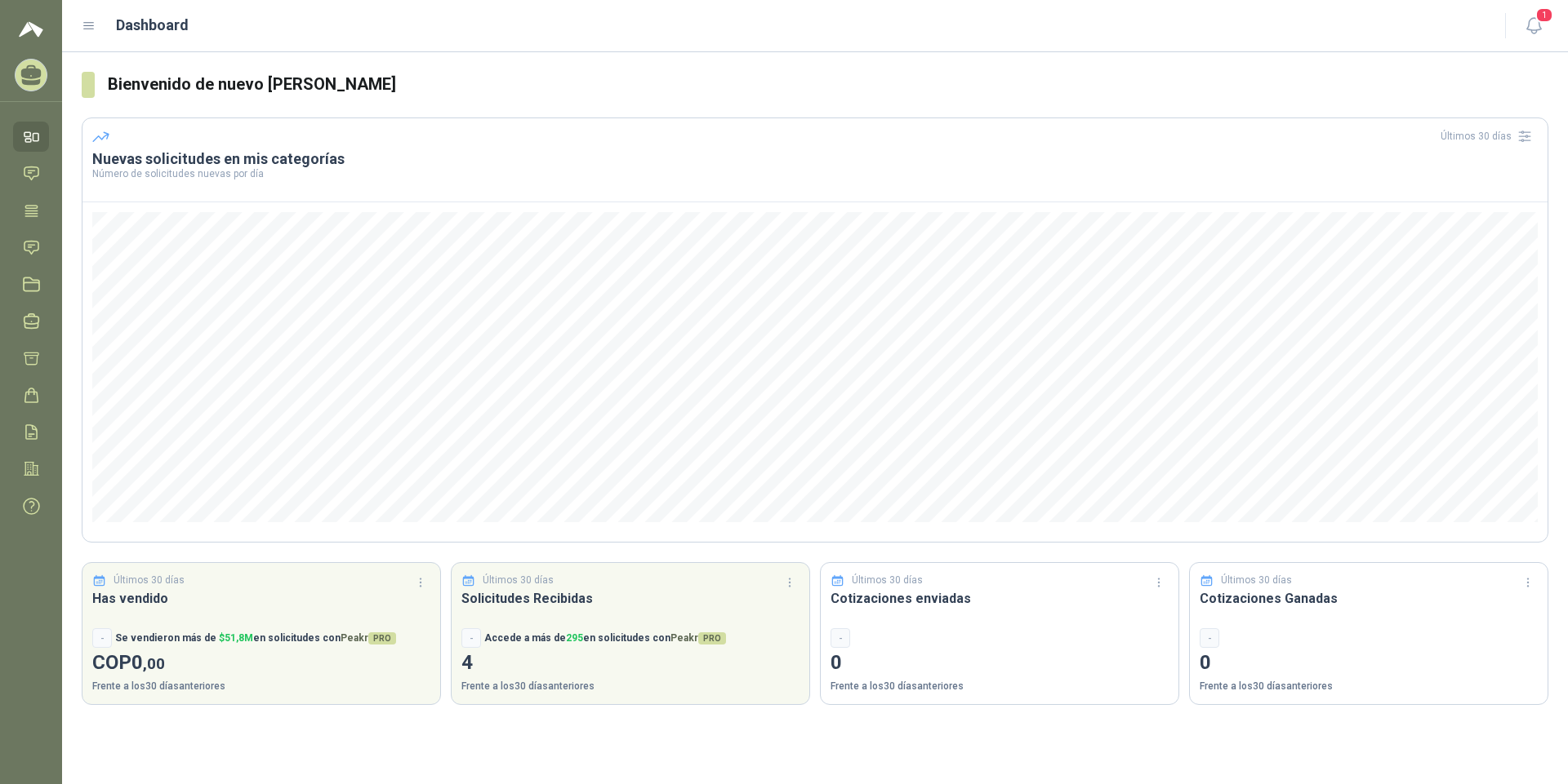
click at [95, 27] on icon at bounding box center [89, 26] width 15 height 15
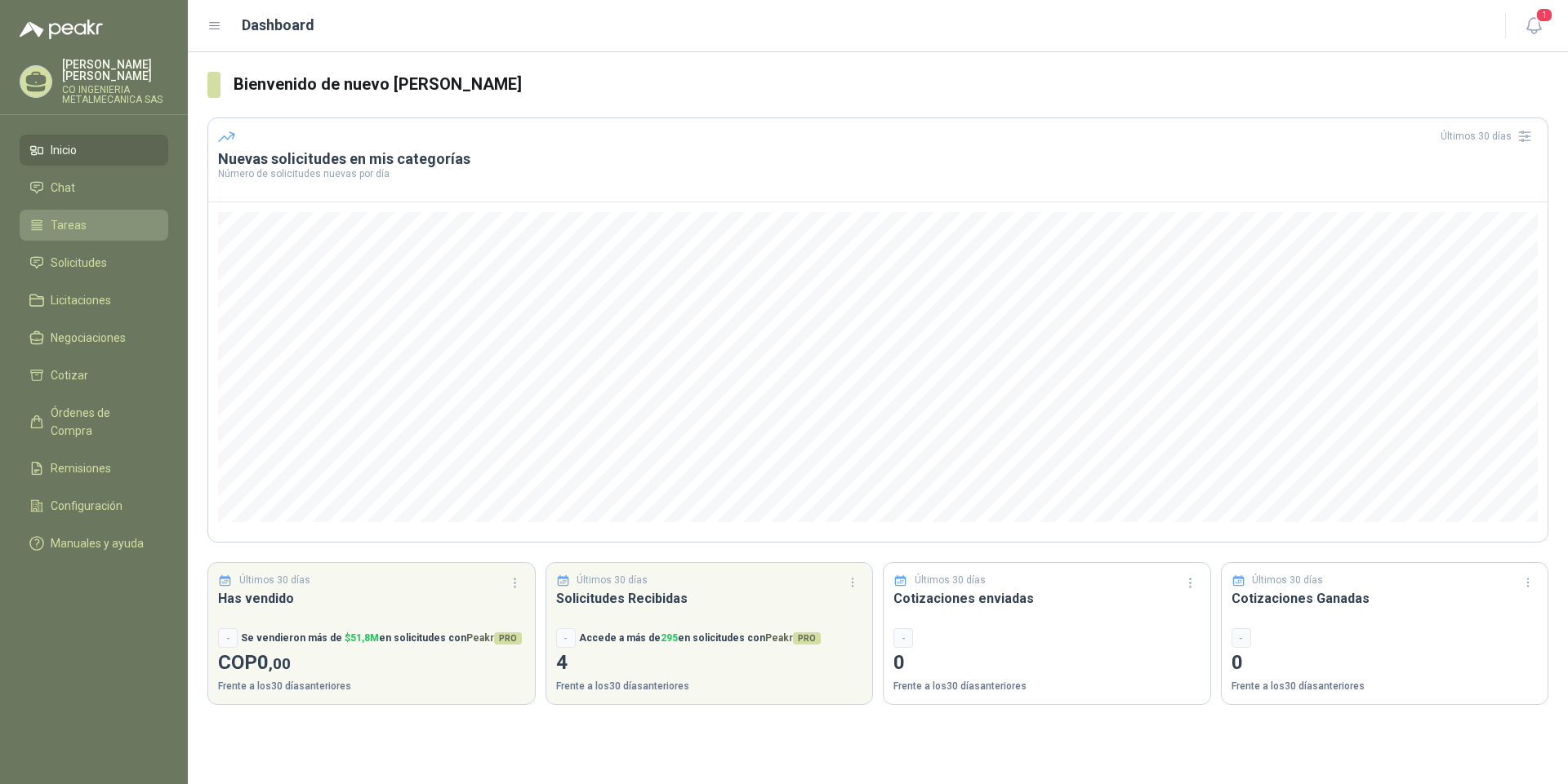
click at [79, 235] on span "Tareas" at bounding box center [68, 225] width 36 height 18
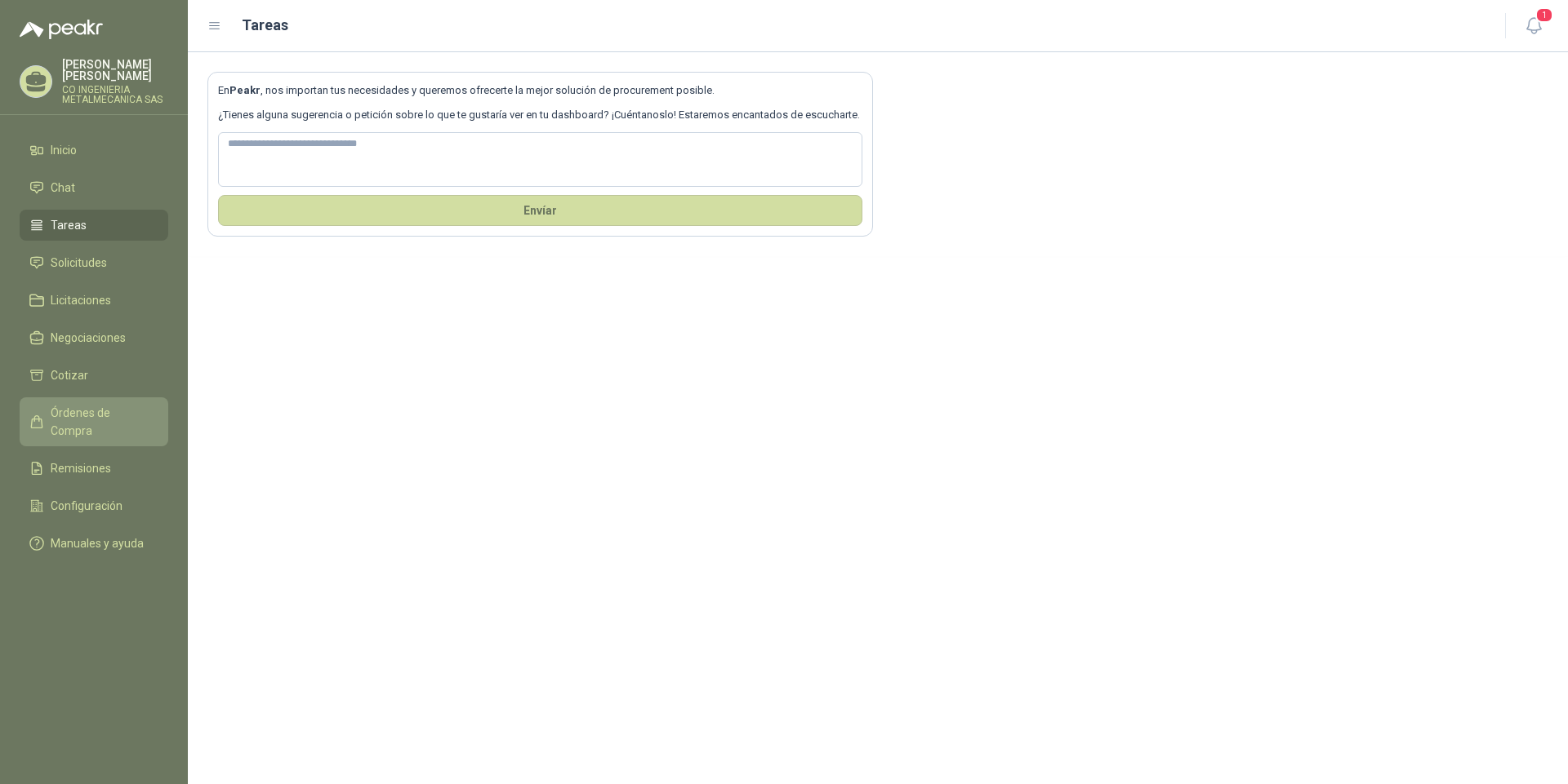
click at [119, 419] on span "Órdenes de Compra" at bounding box center [101, 422] width 102 height 36
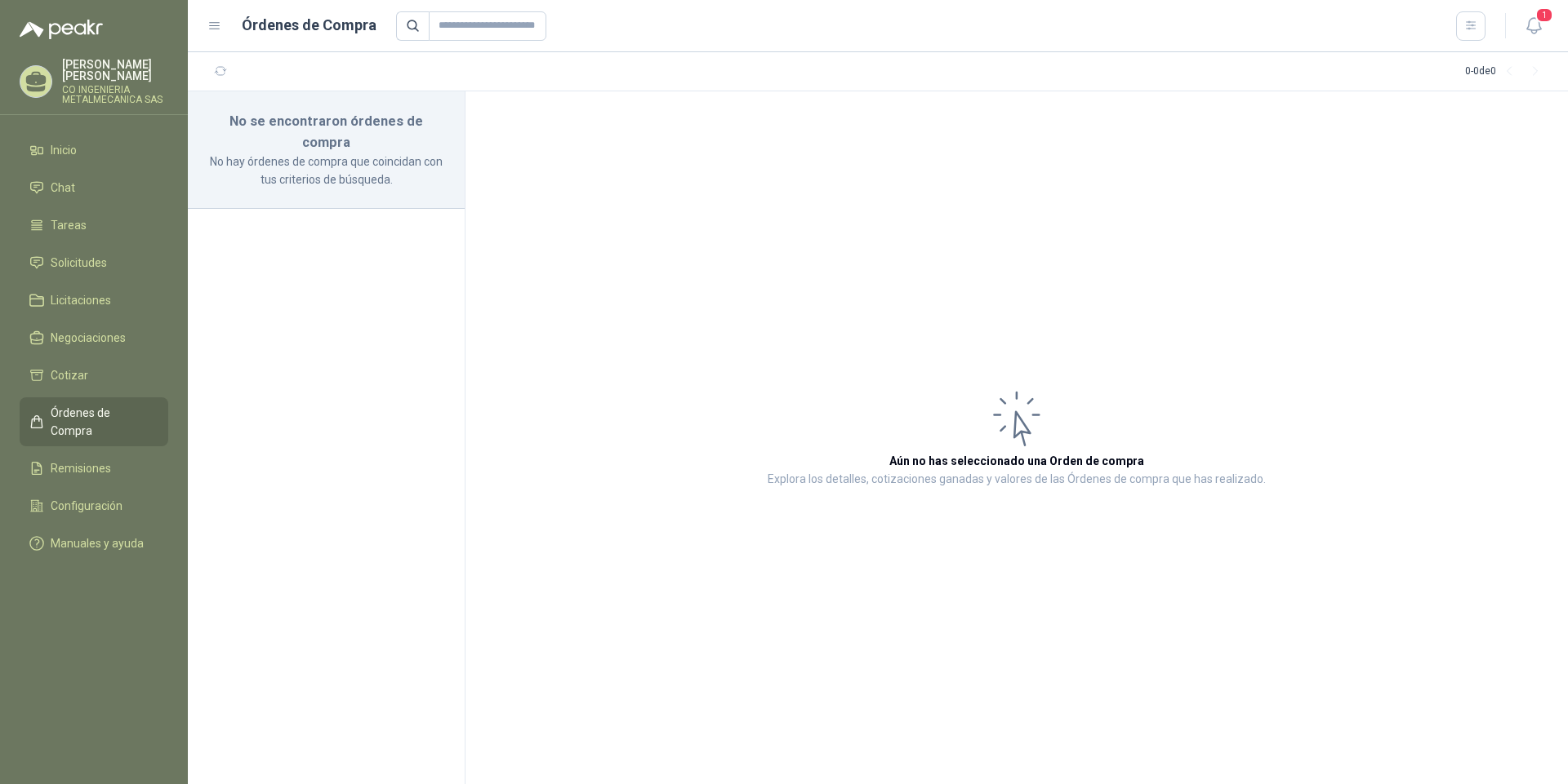
drag, startPoint x: 102, startPoint y: 73, endPoint x: 594, endPoint y: 273, distance: 531.1
click at [594, 273] on article "Aún no has seleccionado una Orden de compra Explora los detalles, cotizaciones …" at bounding box center [1017, 438] width 1102 height 693
click at [215, 26] on icon at bounding box center [214, 26] width 10 height 6
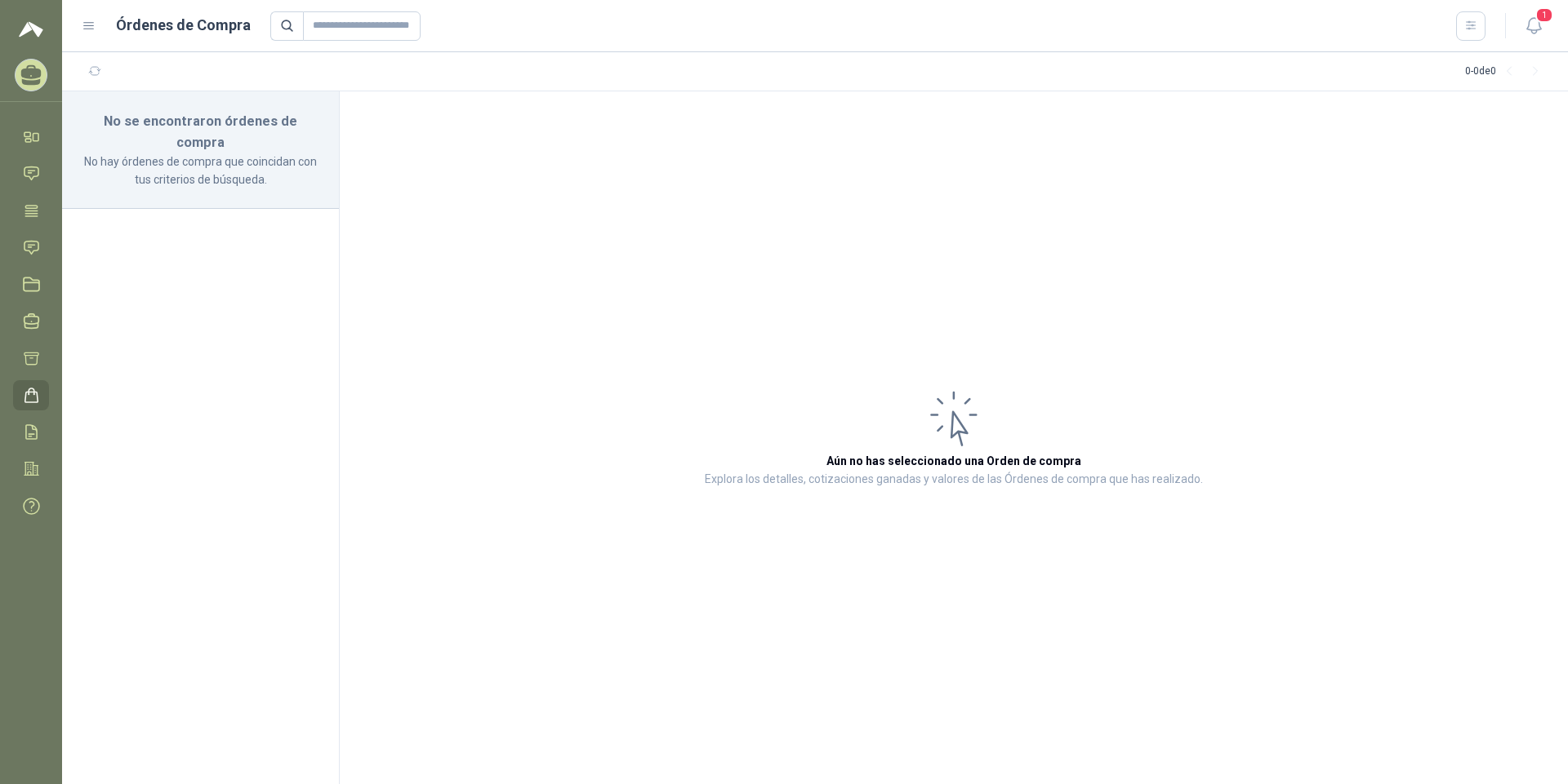
click at [454, 253] on article "Aún no has seleccionado una Orden de compra Explora los detalles, cotizaciones …" at bounding box center [954, 438] width 1228 height 693
click at [95, 70] on icon "button" at bounding box center [95, 71] width 14 height 14
click at [84, 26] on icon at bounding box center [88, 26] width 10 height 6
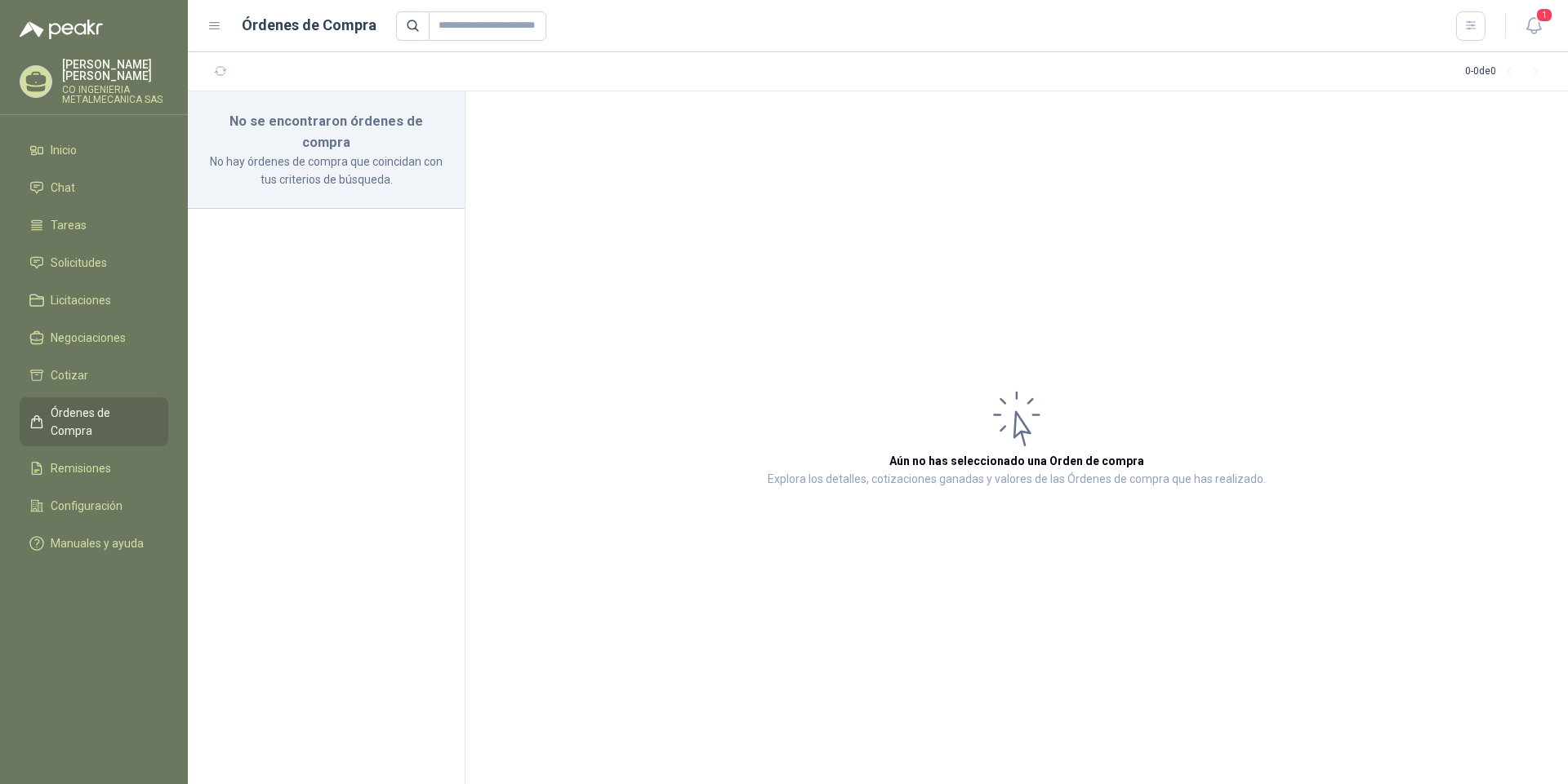
click at [121, 422] on span "Órdenes de Compra" at bounding box center [101, 422] width 102 height 36
click at [86, 269] on span "Solicitudes" at bounding box center [79, 263] width 56 height 18
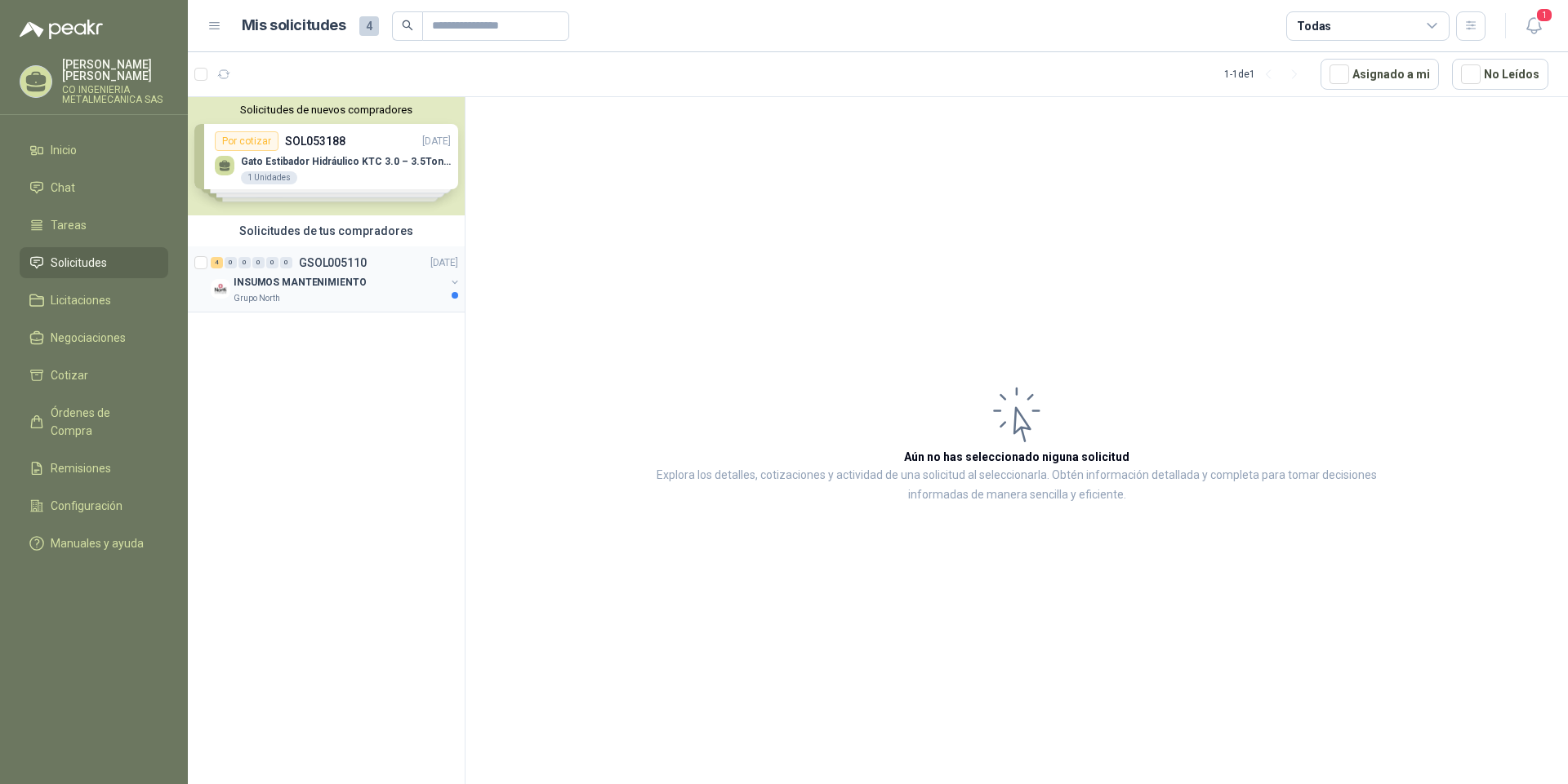
click at [456, 297] on div at bounding box center [454, 295] width 6 height 6
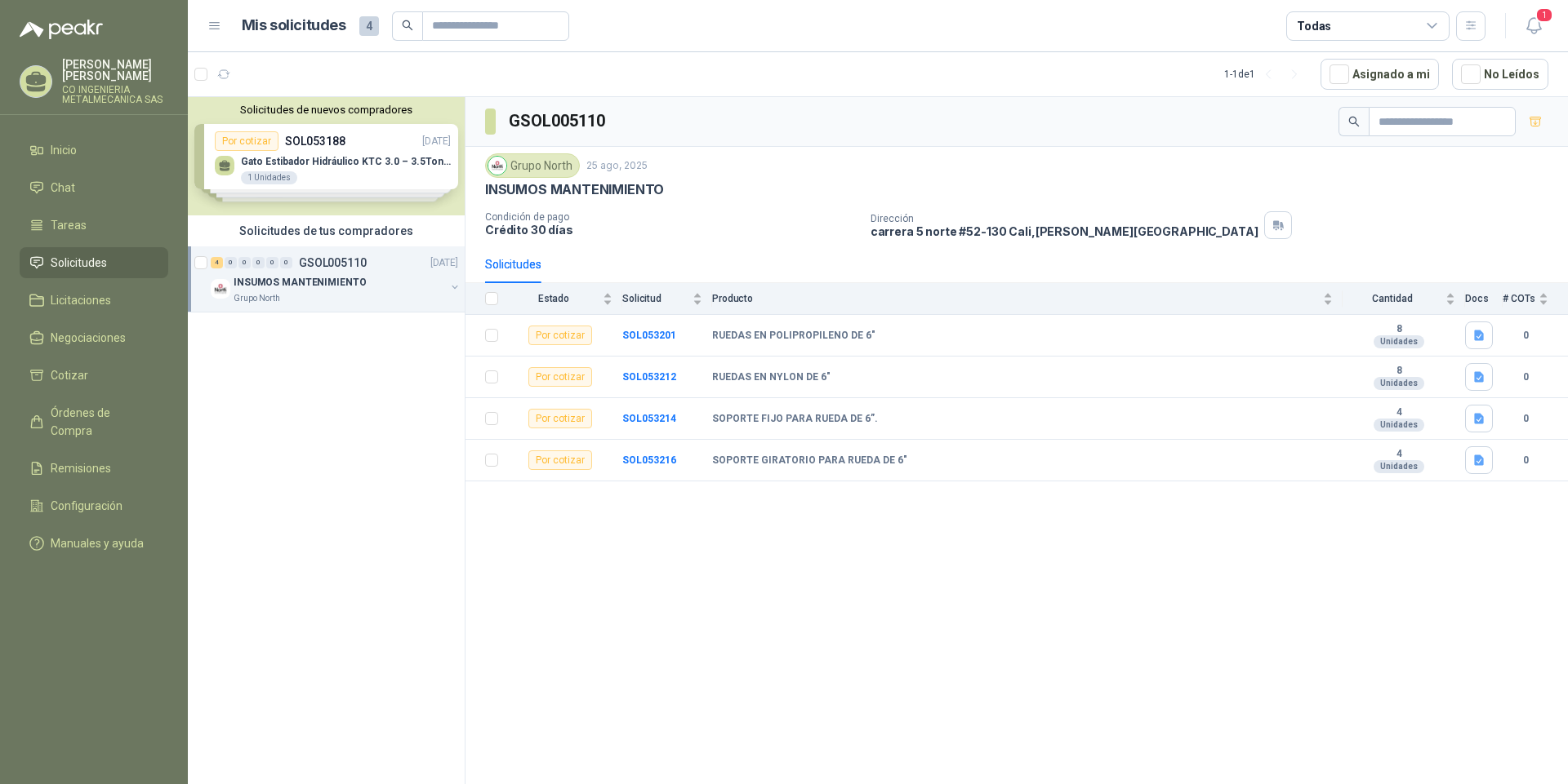
click at [453, 289] on button "button" at bounding box center [454, 287] width 13 height 13
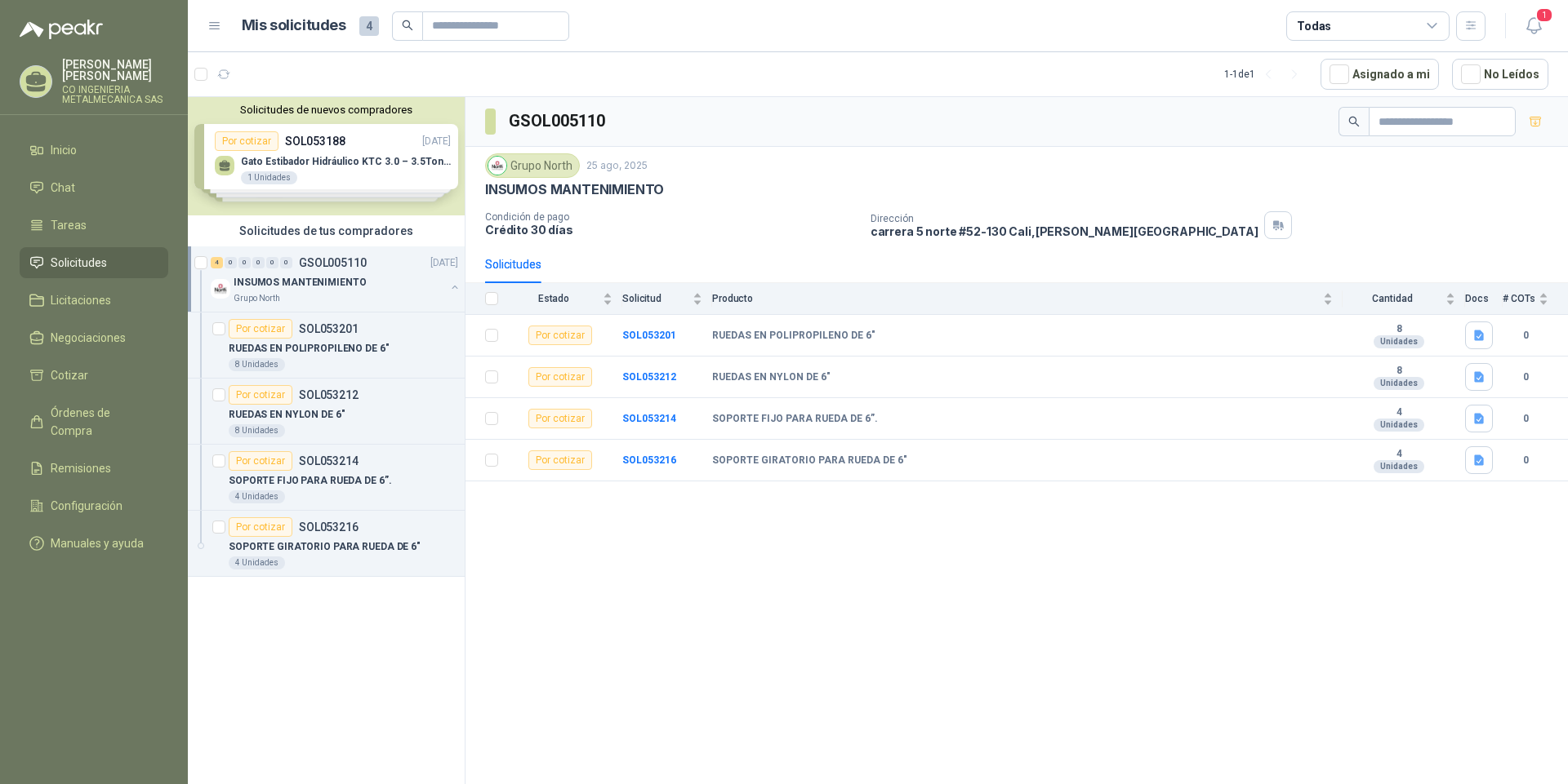
click at [392, 652] on div "Solicitudes de nuevos compradores Por cotizar SOL053188 [DATE] Gato Estibador H…" at bounding box center [326, 444] width 278 height 693
drag, startPoint x: 663, startPoint y: 510, endPoint x: 619, endPoint y: 564, distance: 69.7
click at [619, 564] on div "GSOL005110 Grupo North [DATE] INSUMOS MANTENIMIENTO Condición de pago Crédito 3…" at bounding box center [1017, 444] width 1102 height 693
click at [71, 159] on span "Inicio" at bounding box center [64, 150] width 26 height 18
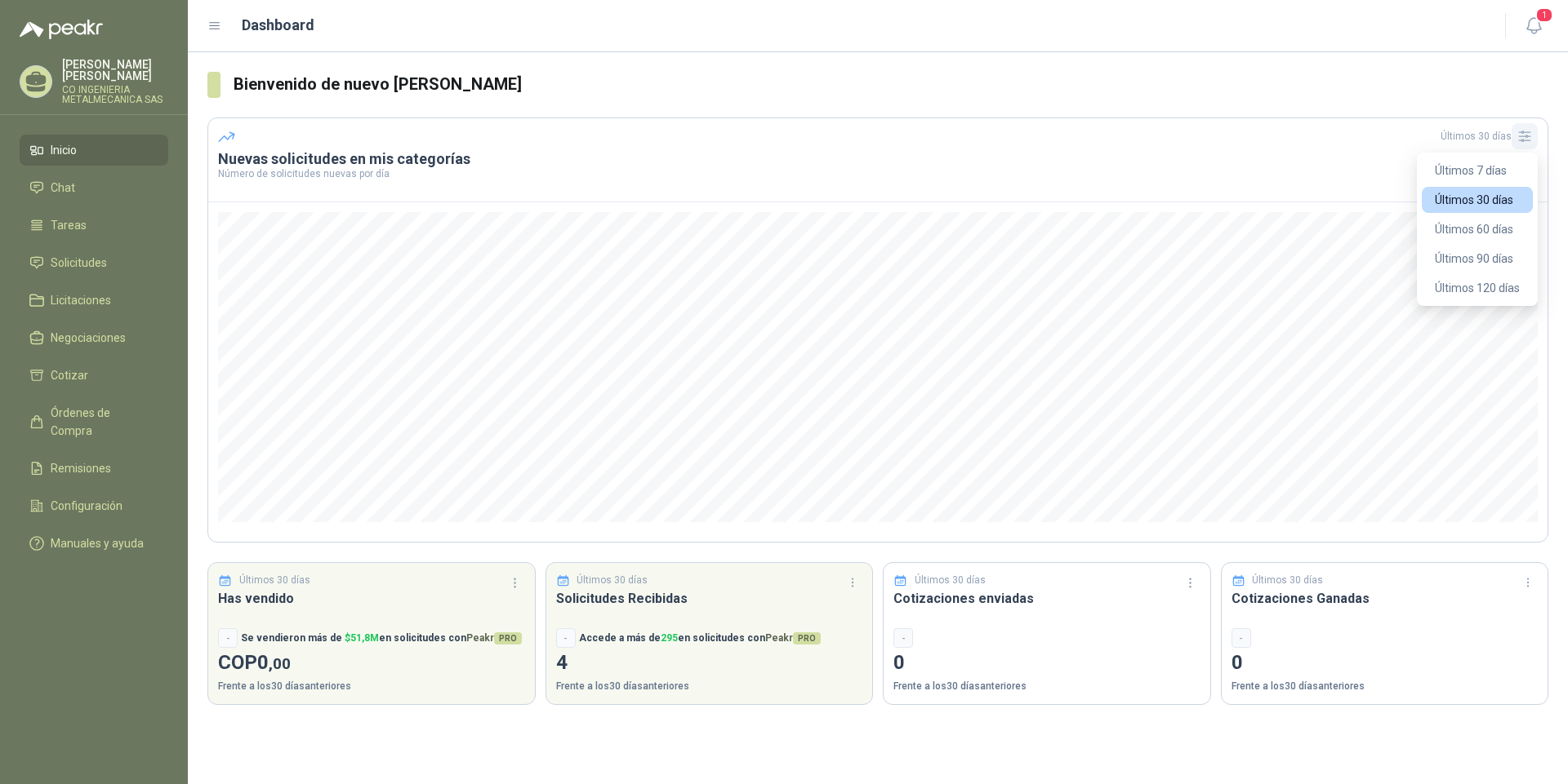
click at [1527, 137] on icon "button" at bounding box center [1525, 136] width 17 height 17
click at [212, 86] on span at bounding box center [214, 85] width 13 height 26
drag, startPoint x: 212, startPoint y: 86, endPoint x: 99, endPoint y: 576, distance: 502.9
click at [99, 576] on menu "[PERSON_NAME] CO INGENIERIA METALMECANICA SAS Inicio Chat Tareas Solicitudes Li…" at bounding box center [94, 392] width 188 height 784
